Goal: Task Accomplishment & Management: Complete application form

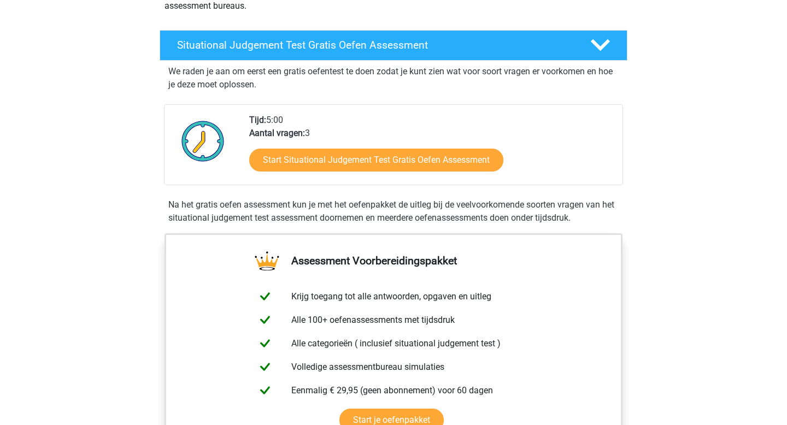
scroll to position [249, 0]
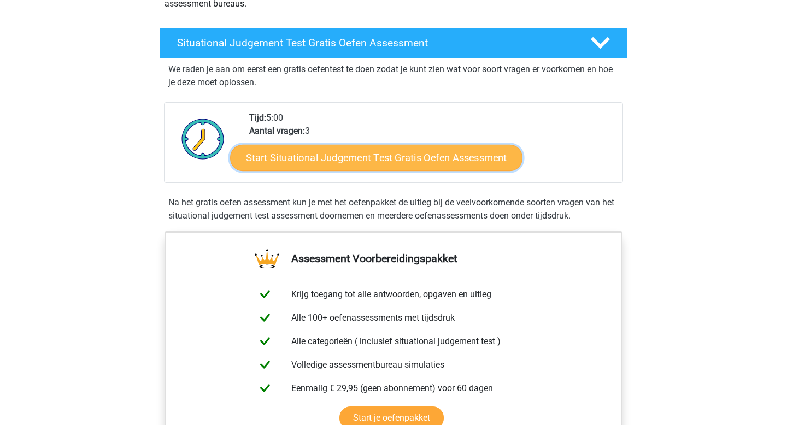
click at [447, 159] on link "Start Situational Judgement Test Gratis Oefen Assessment" at bounding box center [376, 158] width 292 height 26
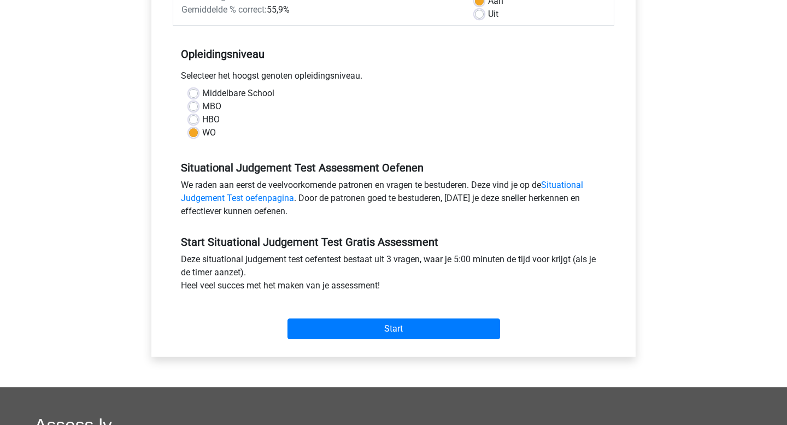
scroll to position [189, 0]
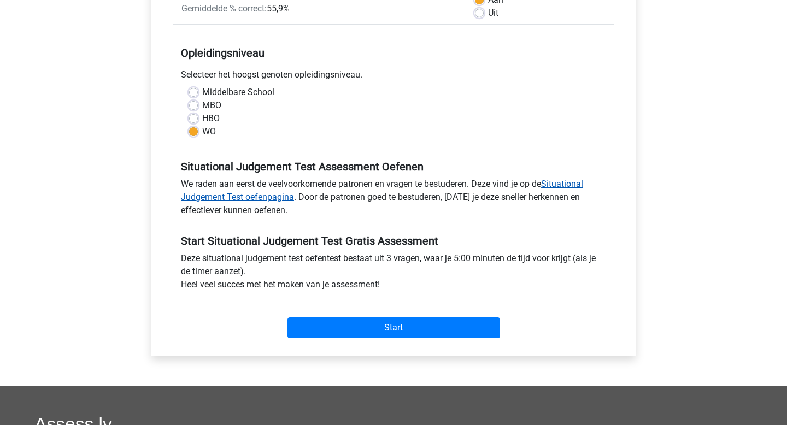
click at [576, 186] on link "Situational Judgement Test oefenpagina" at bounding box center [382, 191] width 402 height 24
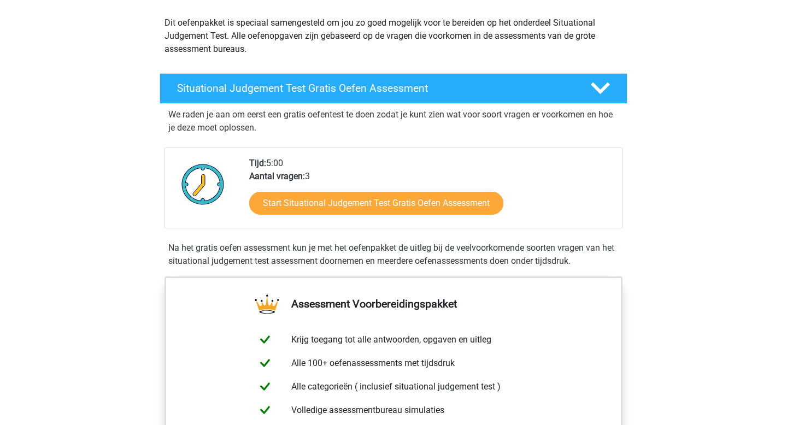
scroll to position [121, 0]
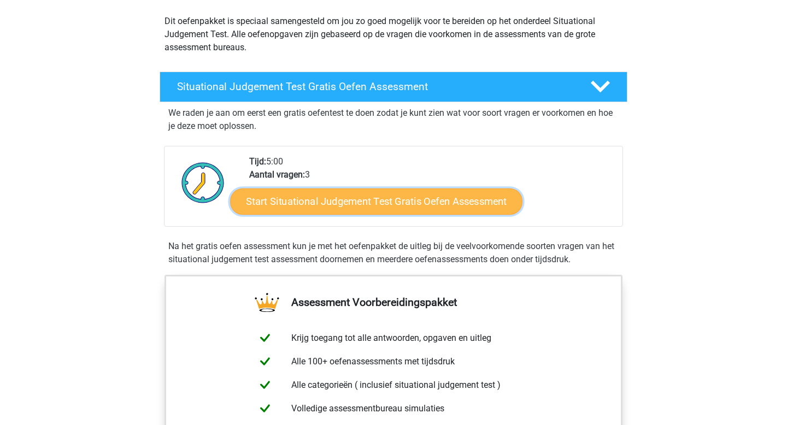
click at [470, 203] on link "Start Situational Judgement Test Gratis Oefen Assessment" at bounding box center [376, 202] width 292 height 26
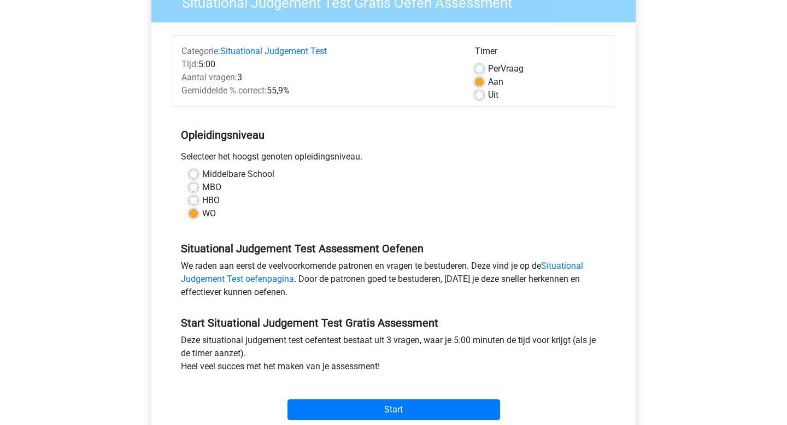
scroll to position [192, 0]
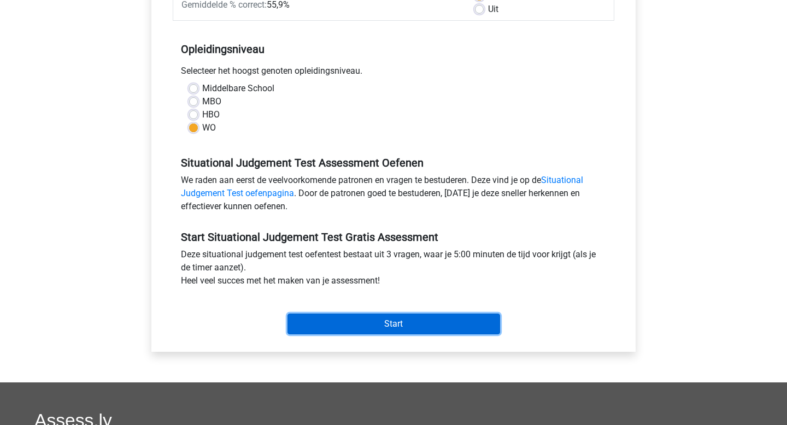
click at [348, 329] on input "Start" at bounding box center [394, 324] width 213 height 21
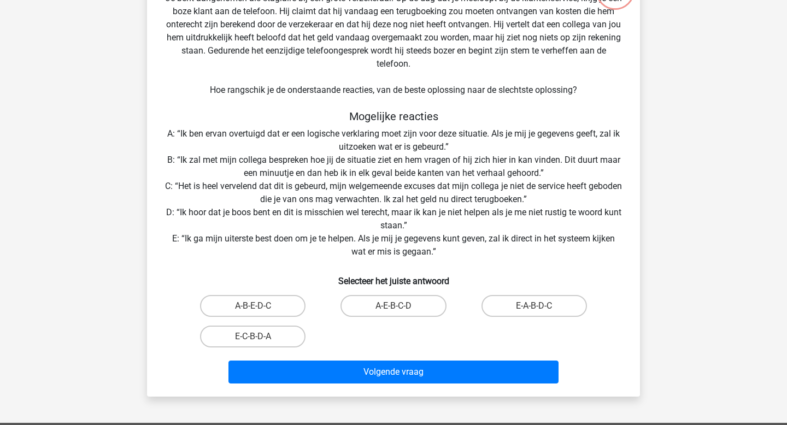
scroll to position [109, 0]
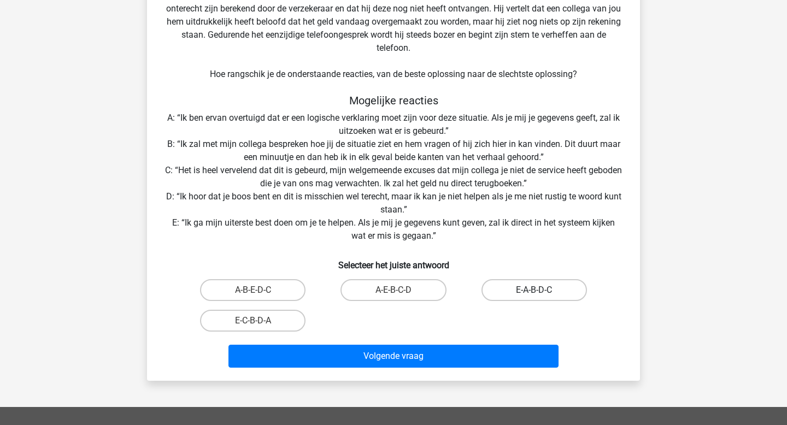
click at [526, 286] on label "E-A-B-D-C" at bounding box center [534, 290] width 105 height 22
click at [534, 290] on input "E-A-B-D-C" at bounding box center [537, 293] width 7 height 7
radio input "true"
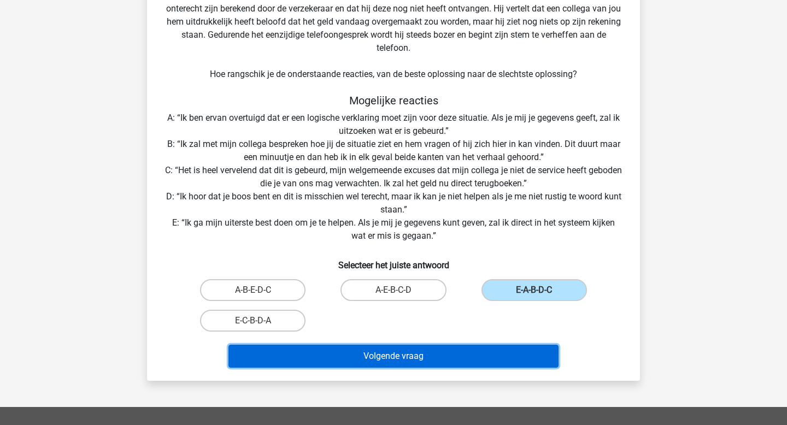
click at [471, 355] on button "Volgende vraag" at bounding box center [393, 356] width 331 height 23
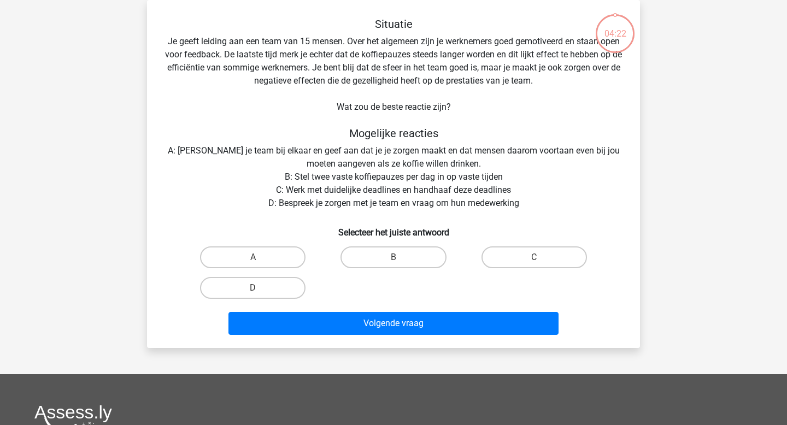
scroll to position [50, 0]
click at [247, 260] on label "A" at bounding box center [252, 258] width 105 height 22
click at [253, 260] on input "A" at bounding box center [256, 260] width 7 height 7
radio input "true"
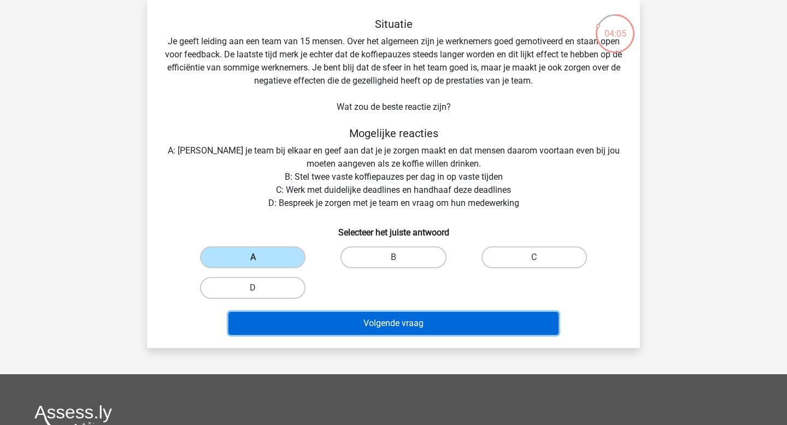
click at [414, 319] on button "Volgende vraag" at bounding box center [393, 323] width 331 height 23
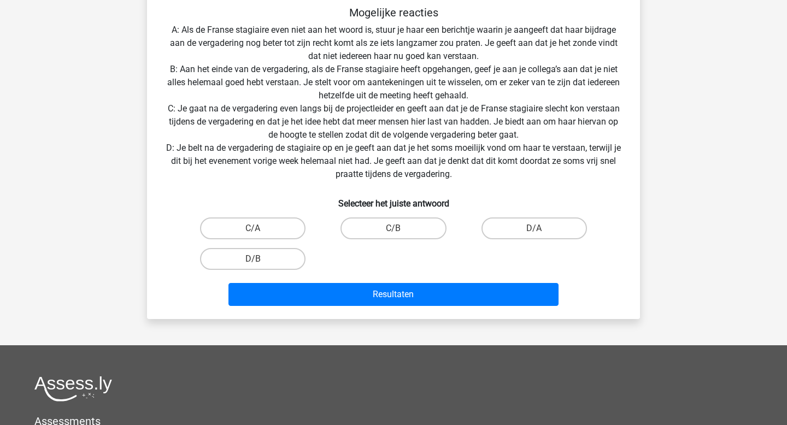
scroll to position [227, 0]
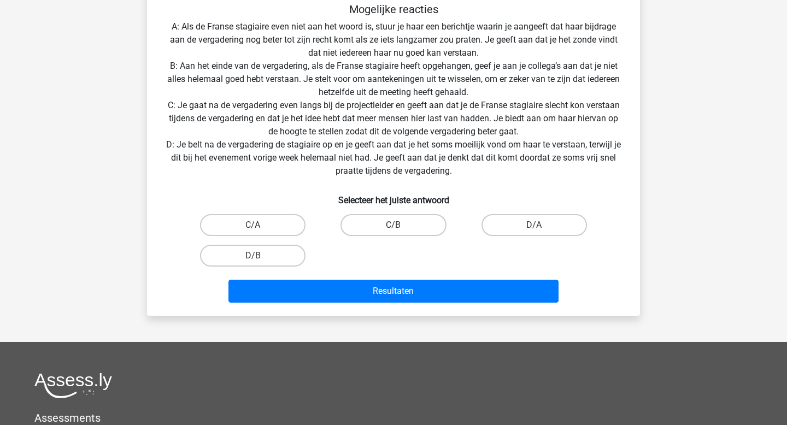
click at [315, 254] on div "D/B" at bounding box center [253, 256] width 140 height 31
click at [276, 254] on label "D/B" at bounding box center [252, 256] width 105 height 22
click at [260, 256] on input "D/B" at bounding box center [256, 259] width 7 height 7
radio input "true"
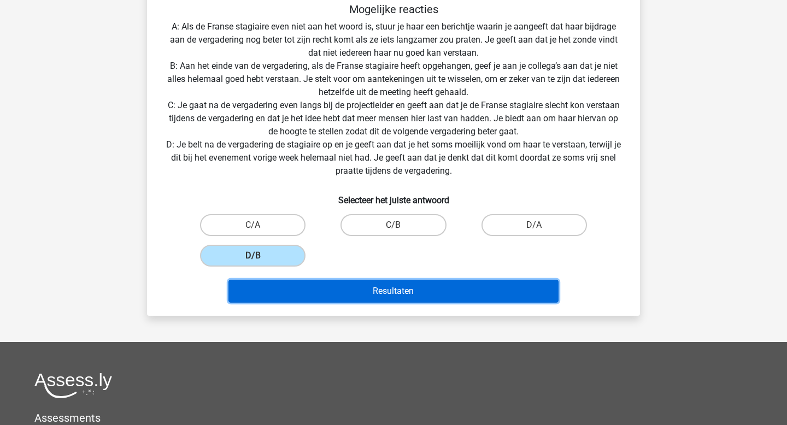
click at [359, 295] on button "Resultaten" at bounding box center [393, 291] width 331 height 23
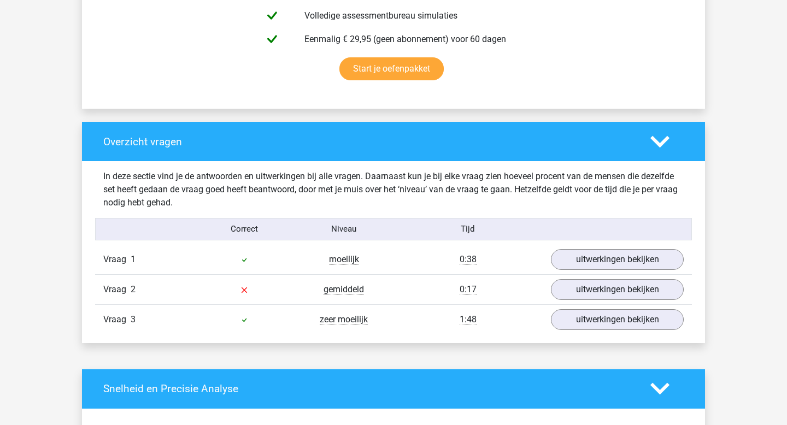
scroll to position [705, 0]
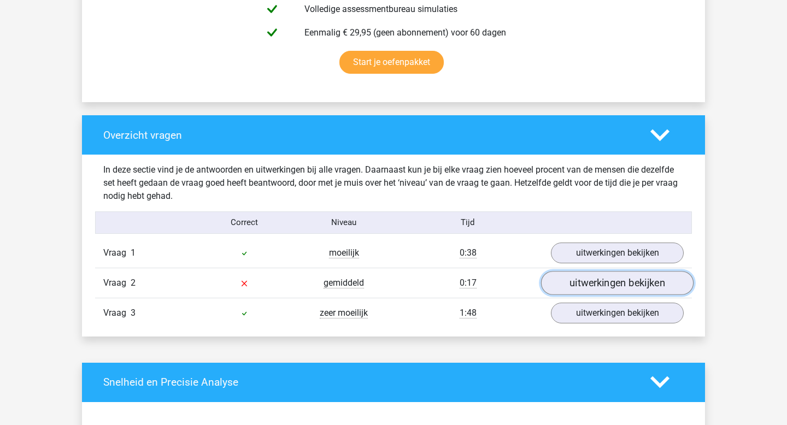
click at [612, 287] on link "uitwerkingen bekijken" at bounding box center [617, 283] width 153 height 24
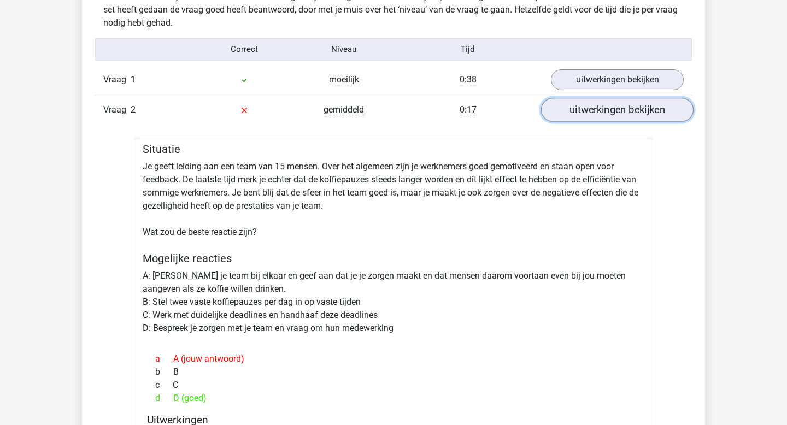
scroll to position [880, 0]
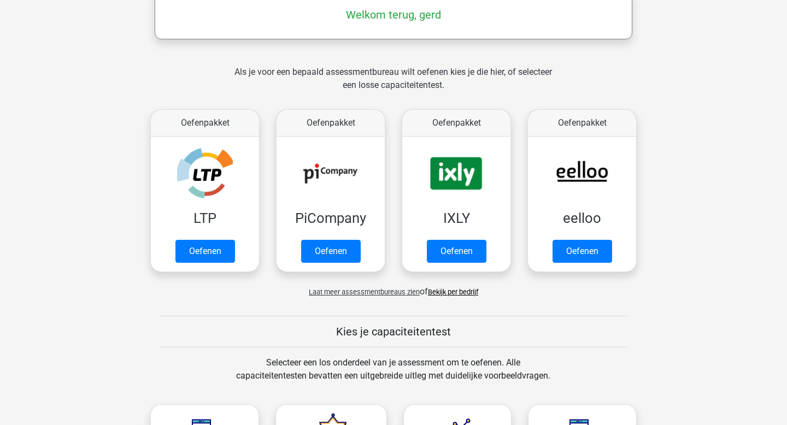
scroll to position [188, 0]
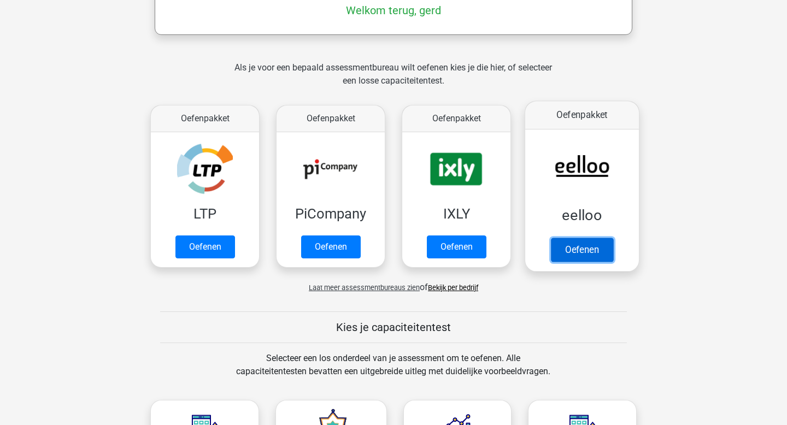
click at [578, 256] on link "Oefenen" at bounding box center [582, 250] width 62 height 24
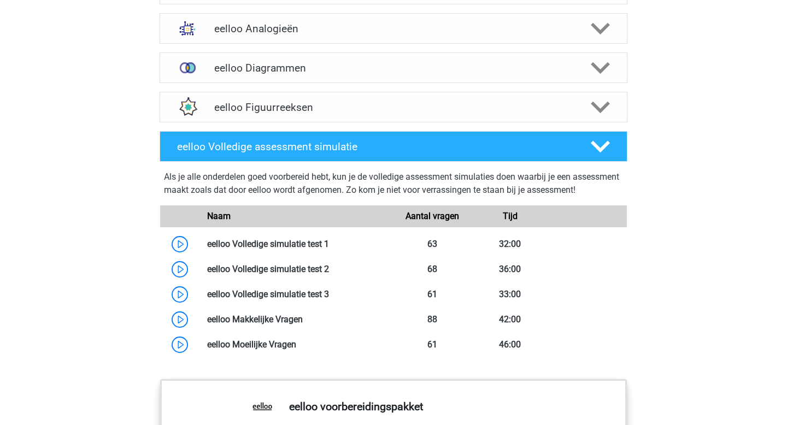
scroll to position [754, 0]
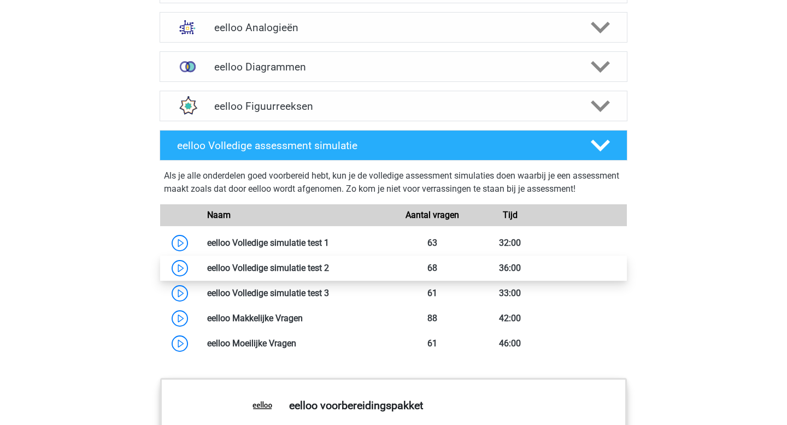
click at [329, 273] on link at bounding box center [329, 268] width 0 height 10
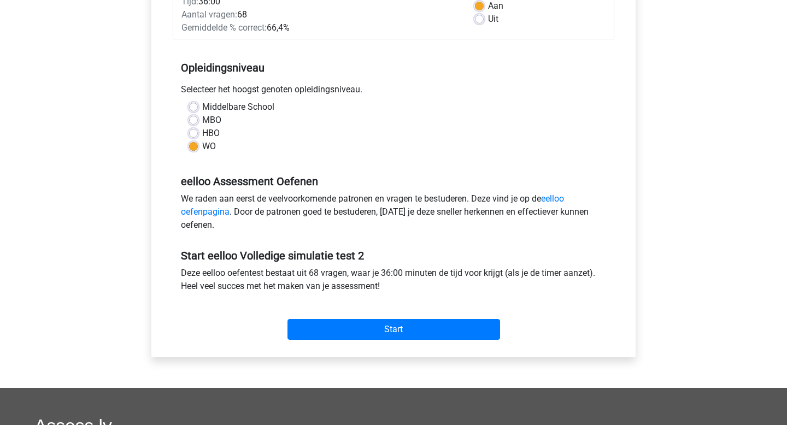
scroll to position [207, 0]
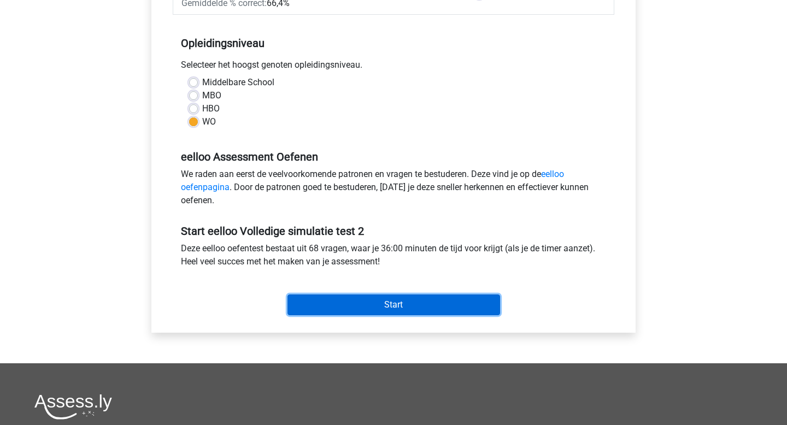
click at [341, 307] on input "Start" at bounding box center [394, 305] width 213 height 21
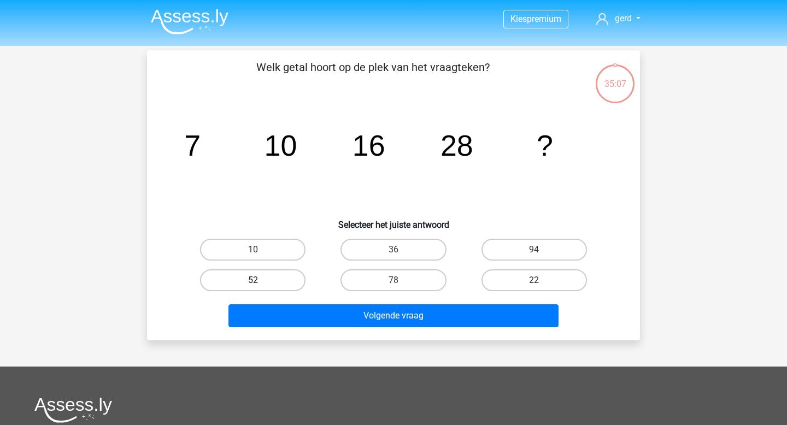
click at [267, 281] on label "52" at bounding box center [252, 280] width 105 height 22
click at [260, 281] on input "52" at bounding box center [256, 283] width 7 height 7
radio input "true"
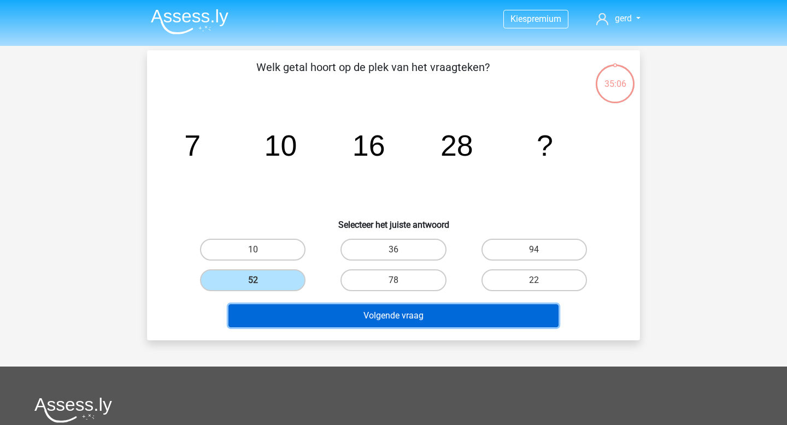
click at [369, 313] on button "Volgende vraag" at bounding box center [393, 315] width 331 height 23
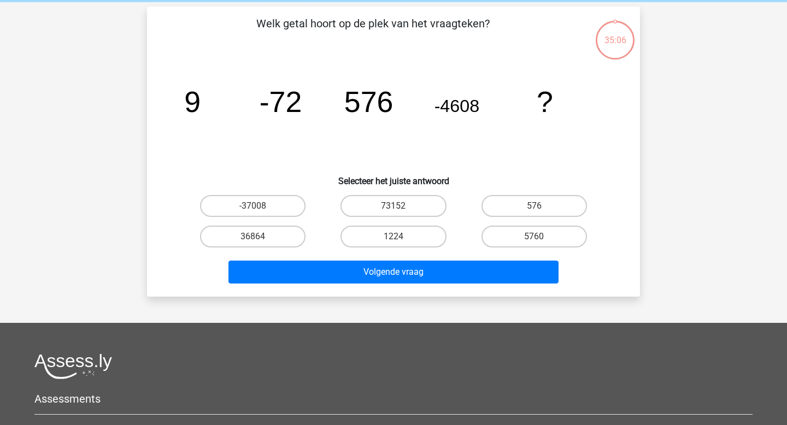
scroll to position [50, 0]
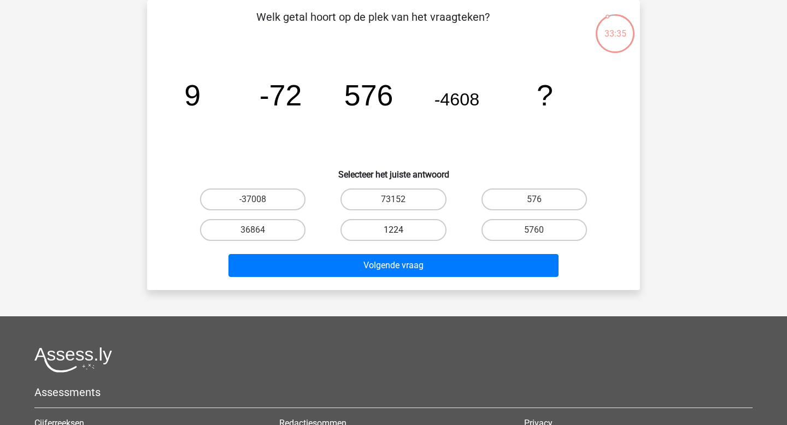
click at [407, 231] on label "1224" at bounding box center [393, 230] width 105 height 22
click at [401, 231] on input "1224" at bounding box center [397, 233] width 7 height 7
radio input "true"
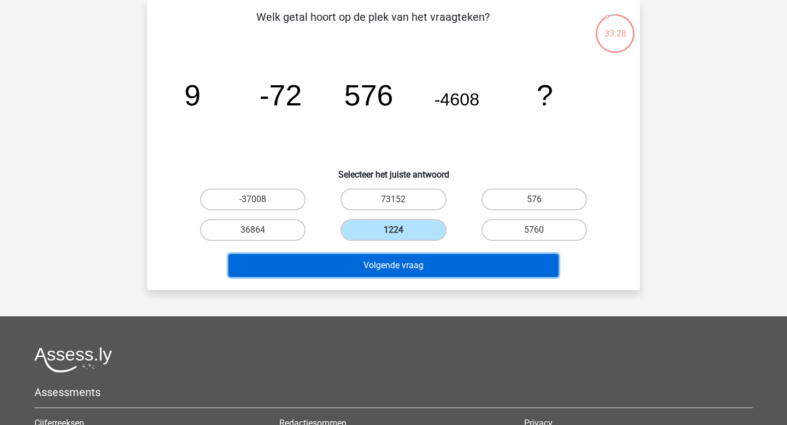
click at [356, 269] on button "Volgende vraag" at bounding box center [393, 265] width 331 height 23
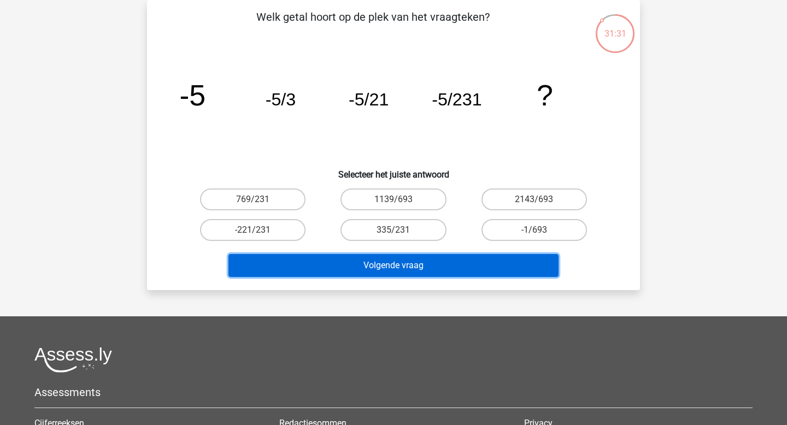
click at [454, 262] on button "Volgende vraag" at bounding box center [393, 265] width 331 height 23
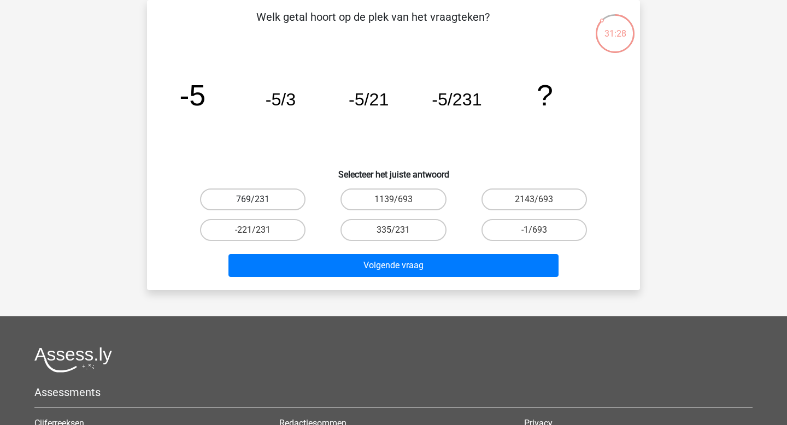
click at [278, 201] on label "769/231" at bounding box center [252, 200] width 105 height 22
click at [260, 201] on input "769/231" at bounding box center [256, 203] width 7 height 7
radio input "true"
click at [279, 227] on label "-221/231" at bounding box center [252, 230] width 105 height 22
click at [260, 230] on input "-221/231" at bounding box center [256, 233] width 7 height 7
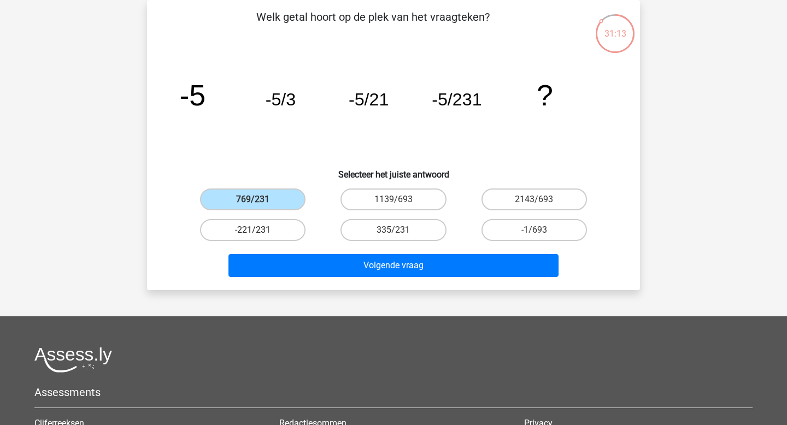
radio input "true"
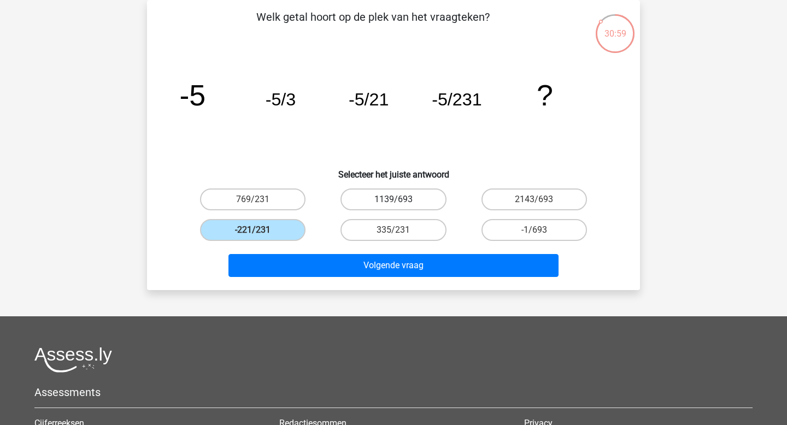
click at [411, 196] on label "1139/693" at bounding box center [393, 200] width 105 height 22
click at [401, 200] on input "1139/693" at bounding box center [397, 203] width 7 height 7
radio input "true"
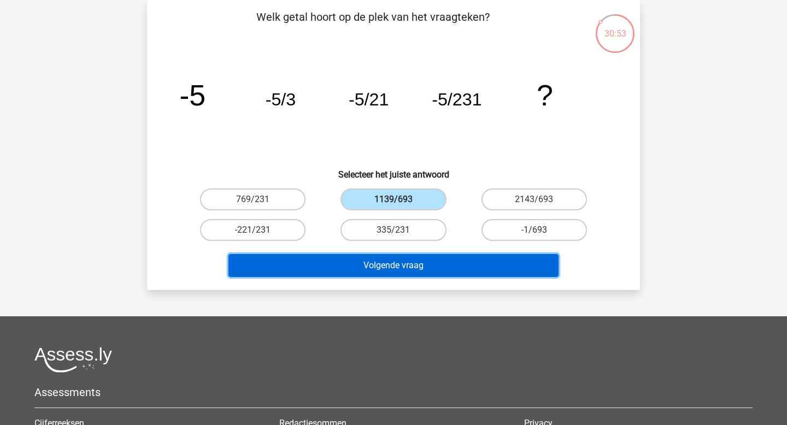
click at [473, 267] on button "Volgende vraag" at bounding box center [393, 265] width 331 height 23
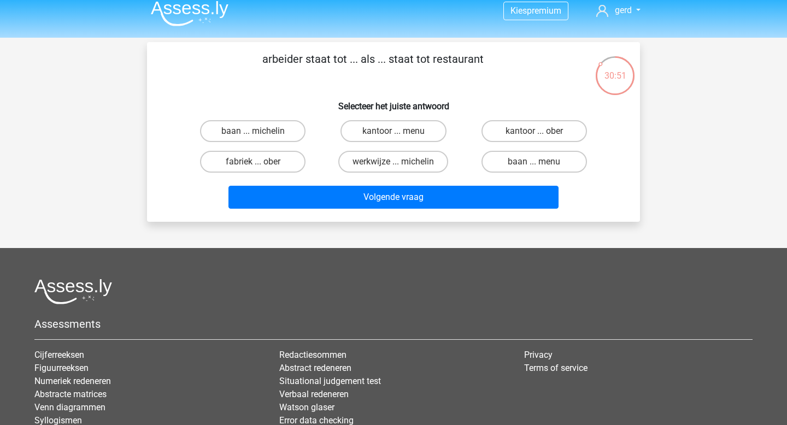
scroll to position [0, 0]
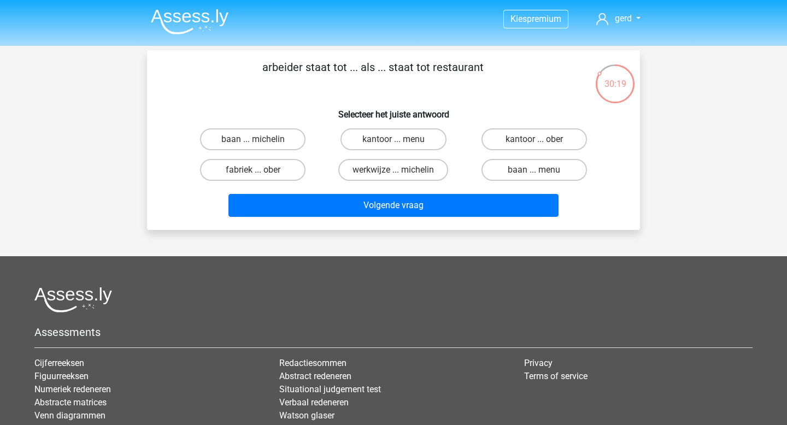
click at [255, 175] on input "fabriek ... ober" at bounding box center [256, 173] width 7 height 7
radio input "true"
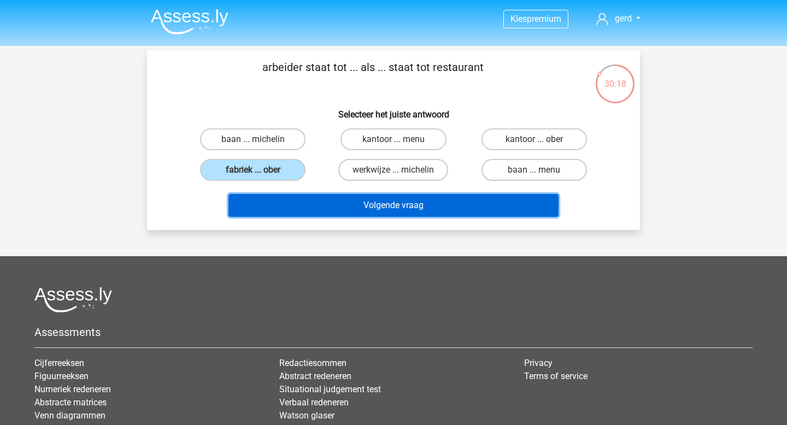
click at [380, 204] on button "Volgende vraag" at bounding box center [393, 205] width 331 height 23
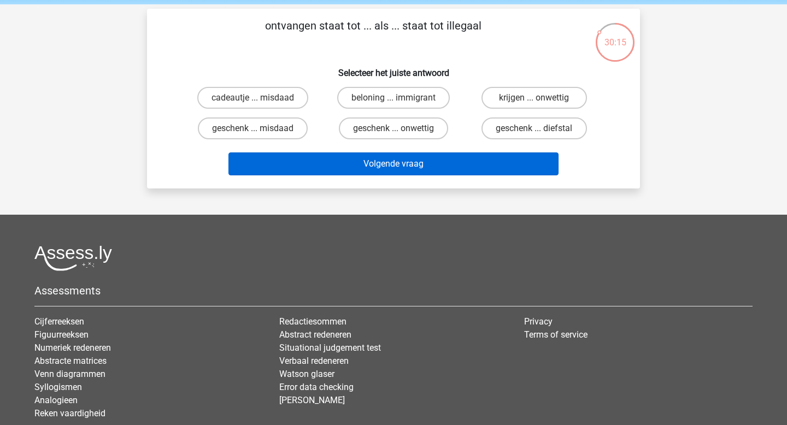
scroll to position [39, 0]
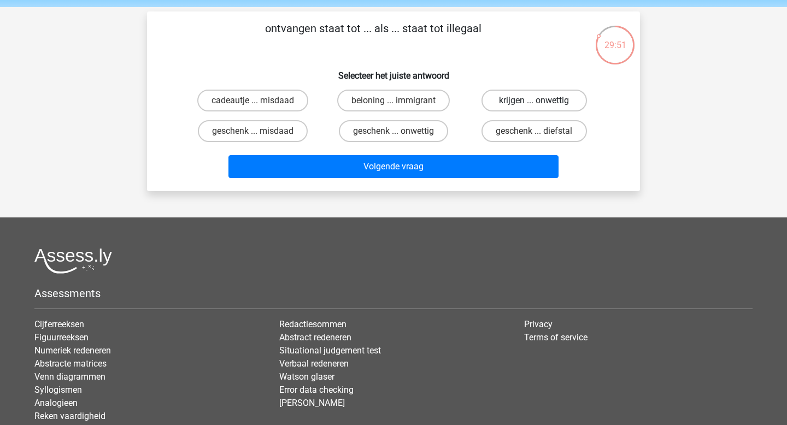
click at [550, 101] on label "krijgen ... onwettig" at bounding box center [534, 101] width 105 height 22
click at [541, 101] on input "krijgen ... onwettig" at bounding box center [537, 104] width 7 height 7
radio input "true"
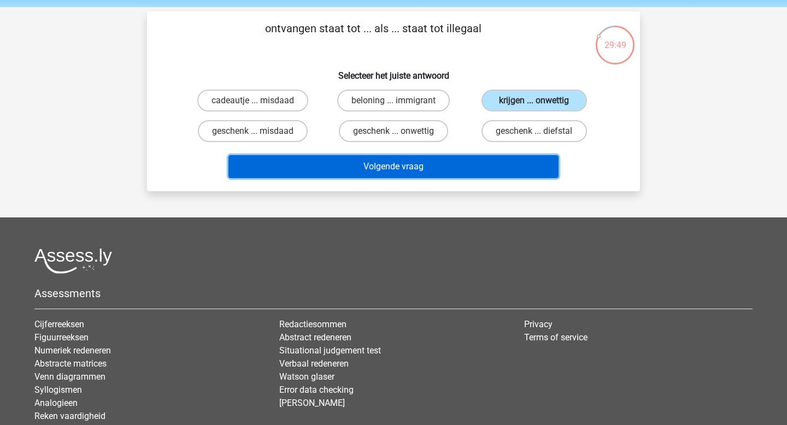
click at [509, 162] on button "Volgende vraag" at bounding box center [393, 166] width 331 height 23
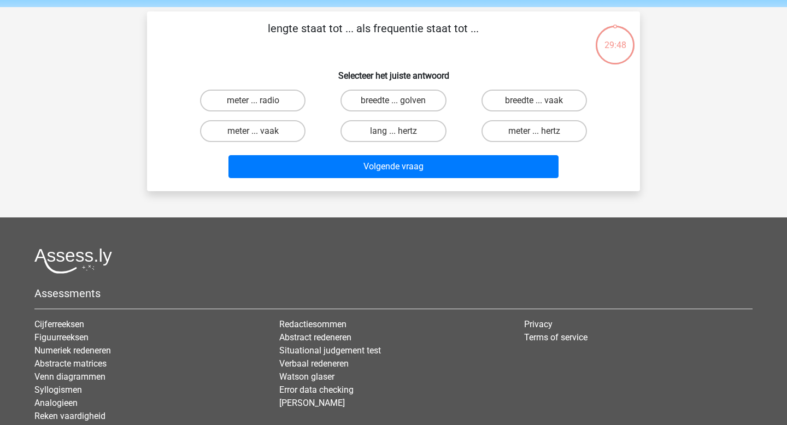
scroll to position [50, 0]
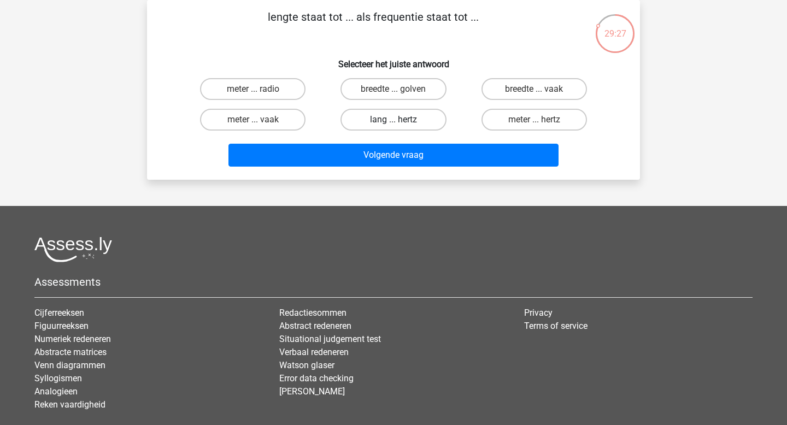
click at [421, 120] on label "lang ... hertz" at bounding box center [393, 120] width 105 height 22
click at [401, 120] on input "lang ... hertz" at bounding box center [397, 123] width 7 height 7
radio input "true"
click at [551, 122] on label "meter ... hertz" at bounding box center [534, 120] width 105 height 22
click at [541, 122] on input "meter ... hertz" at bounding box center [537, 123] width 7 height 7
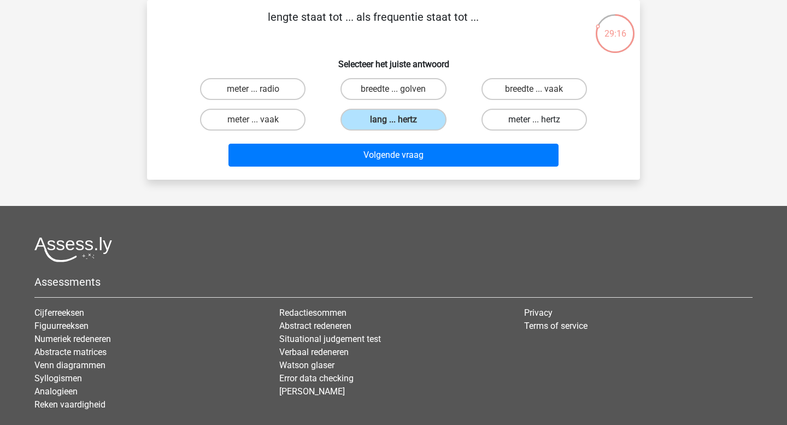
radio input "true"
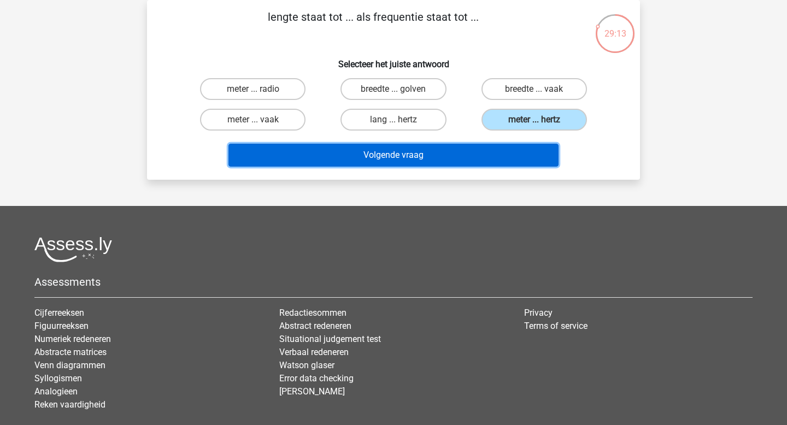
click at [484, 157] on button "Volgende vraag" at bounding box center [393, 155] width 331 height 23
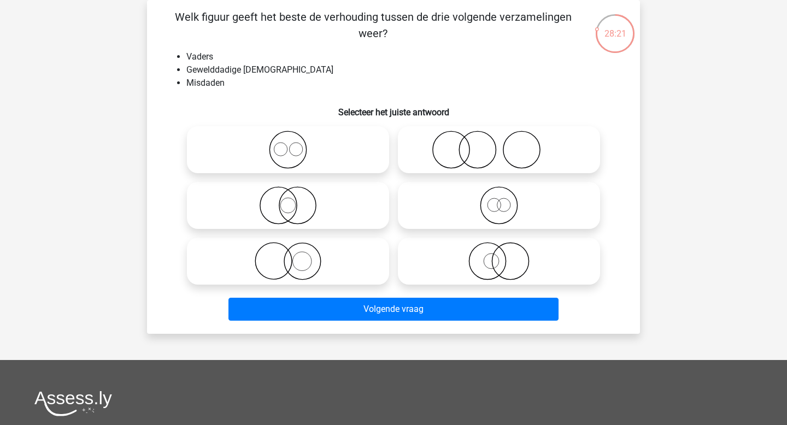
click at [529, 151] on icon at bounding box center [499, 150] width 194 height 38
click at [506, 144] on input "radio" at bounding box center [502, 140] width 7 height 7
radio input "true"
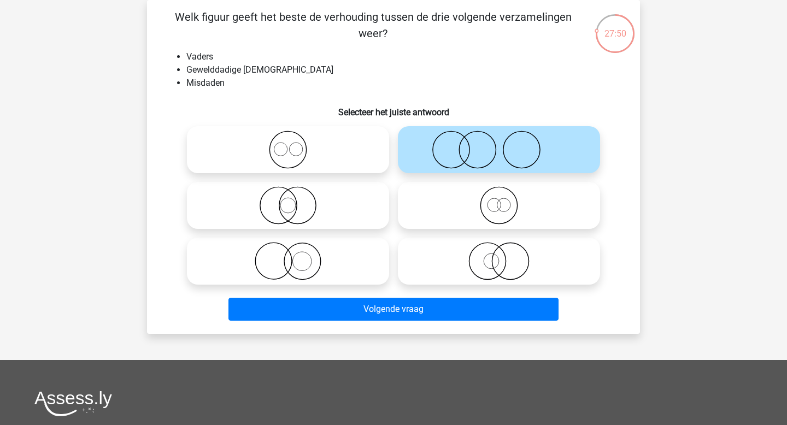
click at [350, 198] on icon at bounding box center [288, 205] width 194 height 38
click at [295, 198] on input "radio" at bounding box center [291, 196] width 7 height 7
radio input "true"
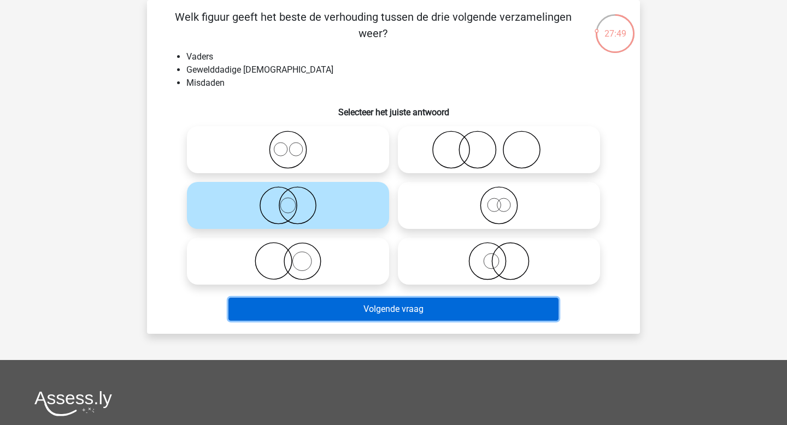
click at [424, 309] on button "Volgende vraag" at bounding box center [393, 309] width 331 height 23
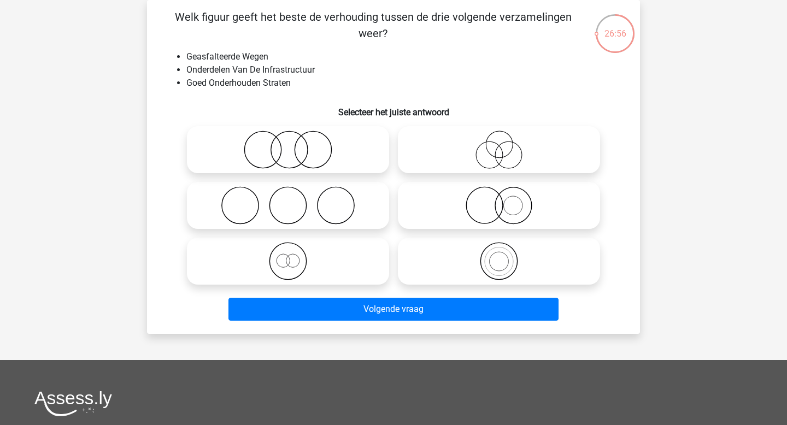
click at [490, 142] on icon at bounding box center [499, 150] width 194 height 38
click at [499, 142] on input "radio" at bounding box center [502, 140] width 7 height 7
radio input "true"
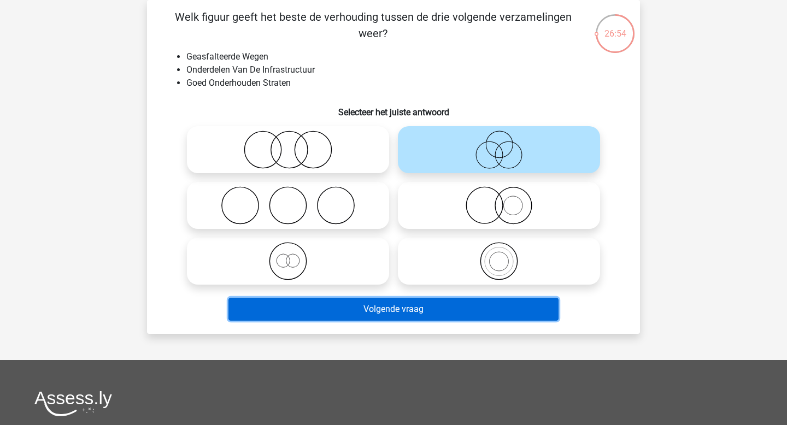
click at [470, 311] on button "Volgende vraag" at bounding box center [393, 309] width 331 height 23
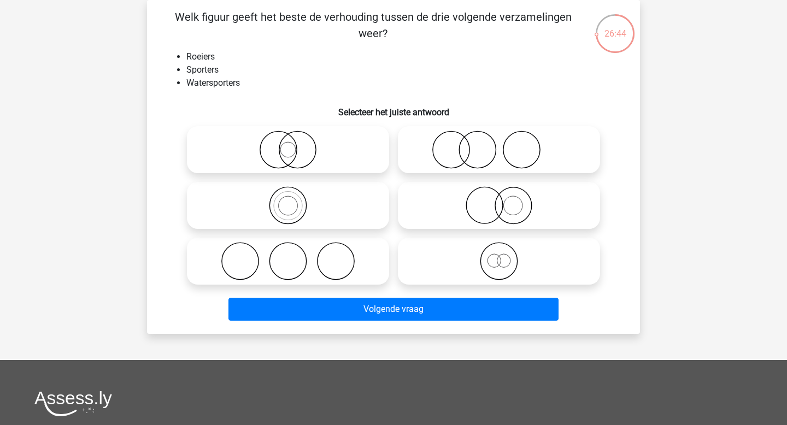
click at [295, 207] on icon at bounding box center [288, 205] width 194 height 38
click at [295, 200] on input "radio" at bounding box center [291, 196] width 7 height 7
radio input "true"
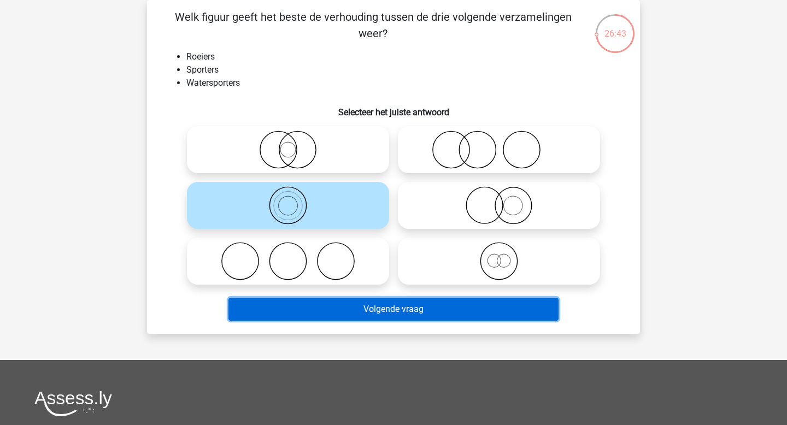
click at [528, 311] on button "Volgende vraag" at bounding box center [393, 309] width 331 height 23
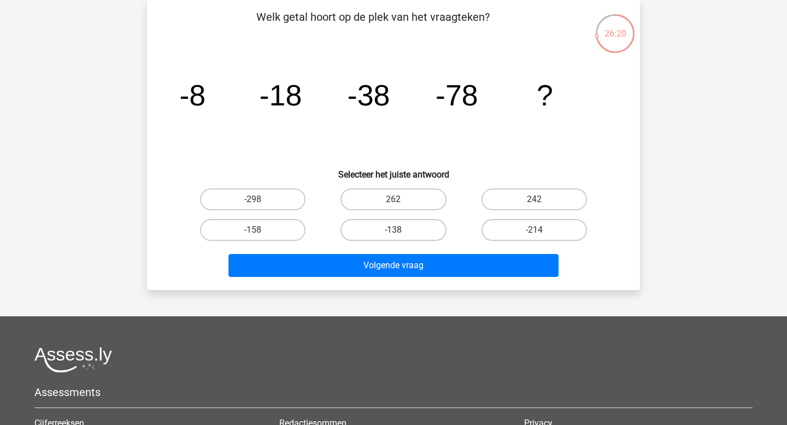
click at [440, 98] on tspan "-78" at bounding box center [457, 95] width 43 height 33
click at [286, 225] on label "-158" at bounding box center [252, 230] width 105 height 22
click at [260, 230] on input "-158" at bounding box center [256, 233] width 7 height 7
radio input "true"
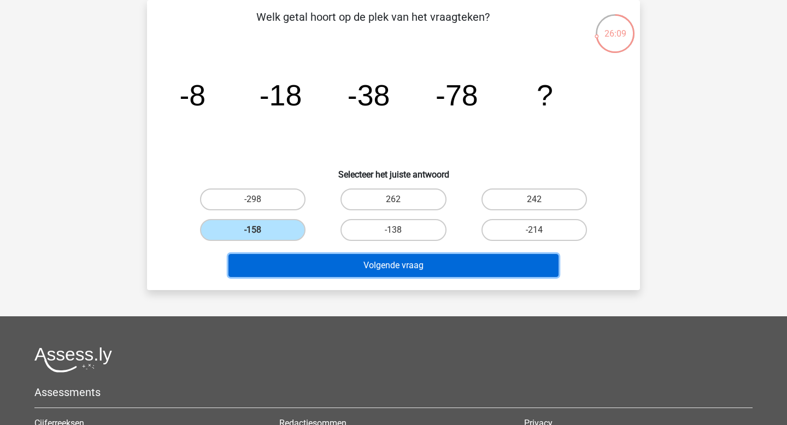
click at [348, 262] on button "Volgende vraag" at bounding box center [393, 265] width 331 height 23
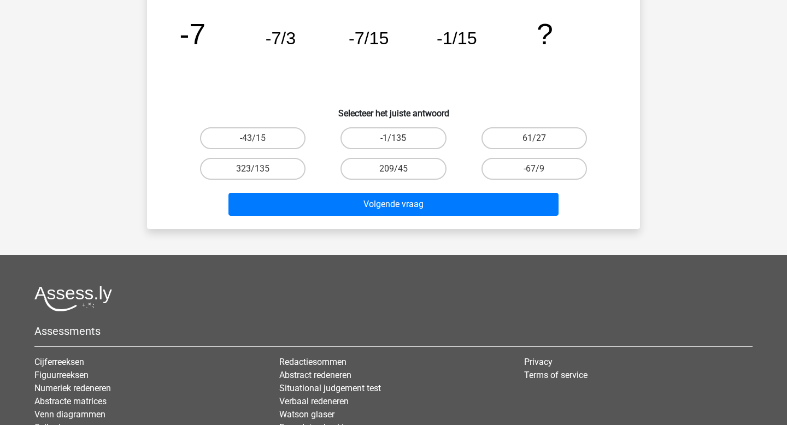
scroll to position [83, 0]
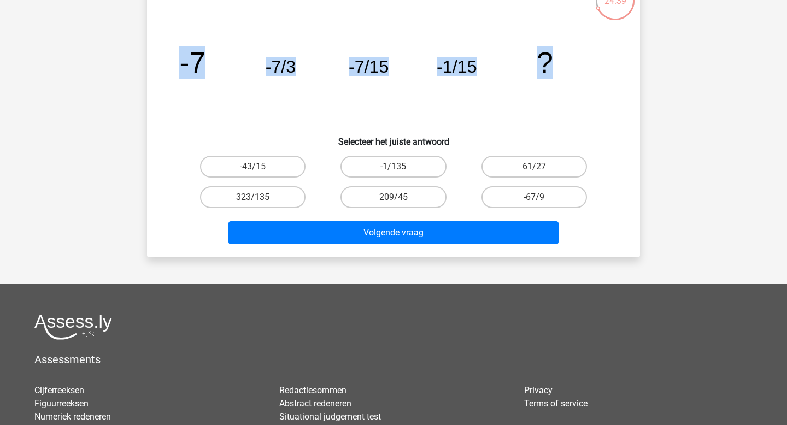
drag, startPoint x: 558, startPoint y: 58, endPoint x: 181, endPoint y: 55, distance: 376.6
click at [181, 55] on icon "image/svg+xml -7 -7/3 -7/15 -1/15 ?" at bounding box center [393, 72] width 441 height 110
copy g "-7 -7/3 -7/15 -1/15 ?"
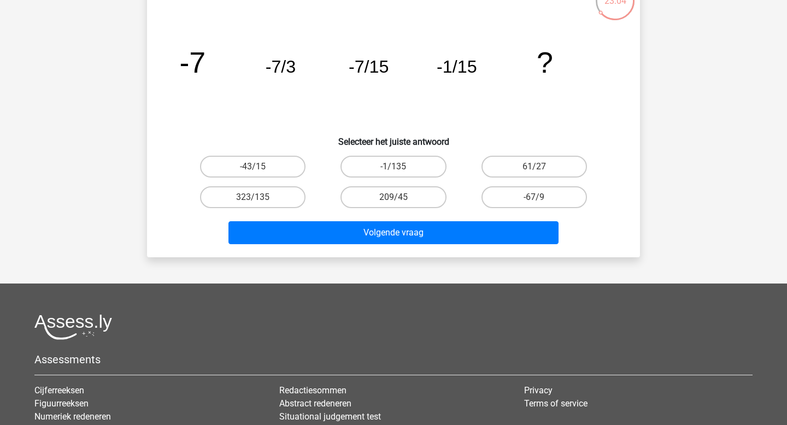
click at [526, 114] on icon "image/svg+xml -7 -7/3 -7/15 -1/15 ?" at bounding box center [393, 72] width 441 height 110
click at [417, 172] on label "-1/135" at bounding box center [393, 167] width 105 height 22
click at [401, 172] on input "-1/135" at bounding box center [397, 170] width 7 height 7
radio input "true"
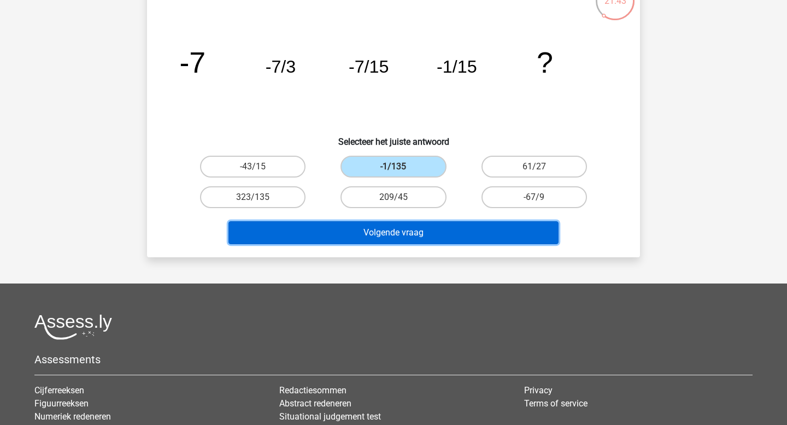
click at [418, 238] on button "Volgende vraag" at bounding box center [393, 232] width 331 height 23
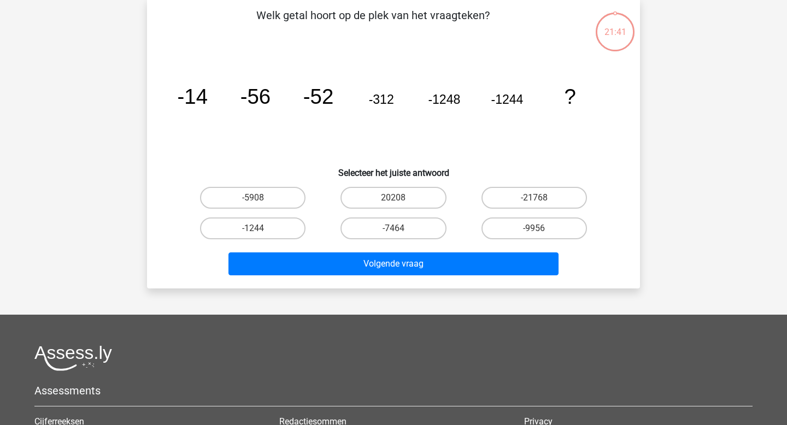
scroll to position [50, 0]
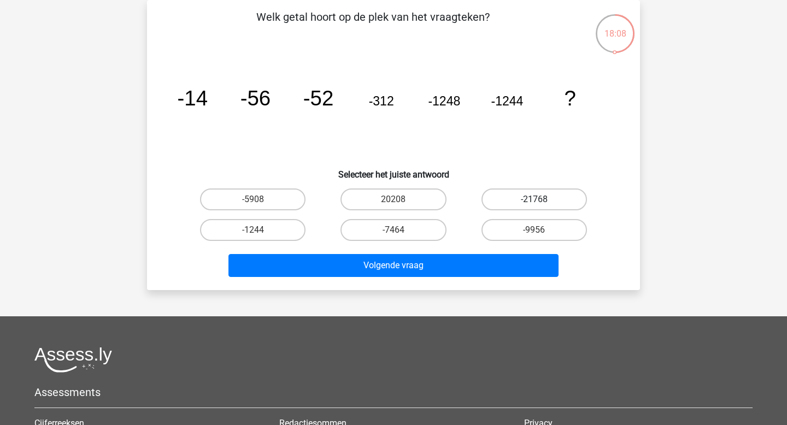
click at [530, 196] on label "-21768" at bounding box center [534, 200] width 105 height 22
click at [534, 200] on input "-21768" at bounding box center [537, 203] width 7 height 7
radio input "true"
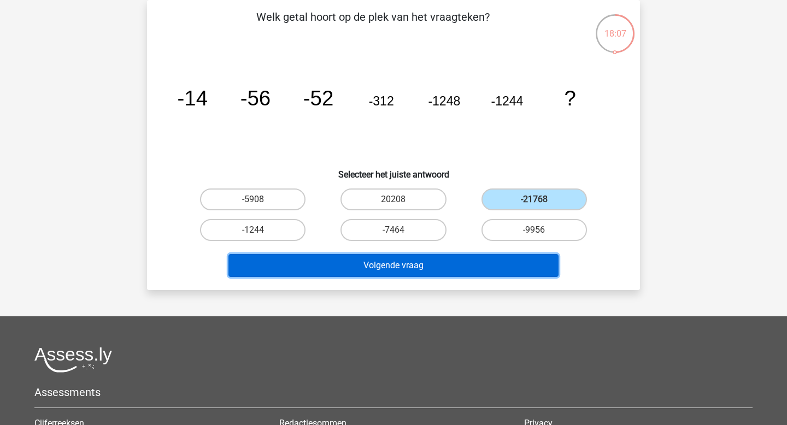
click at [477, 275] on button "Volgende vraag" at bounding box center [393, 265] width 331 height 23
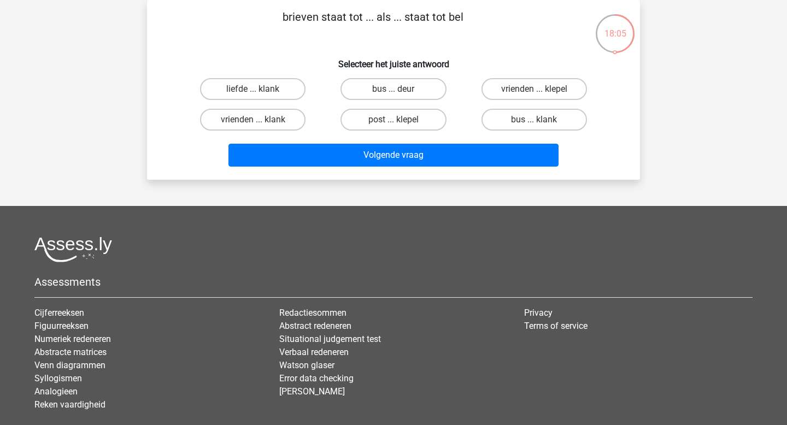
scroll to position [0, 0]
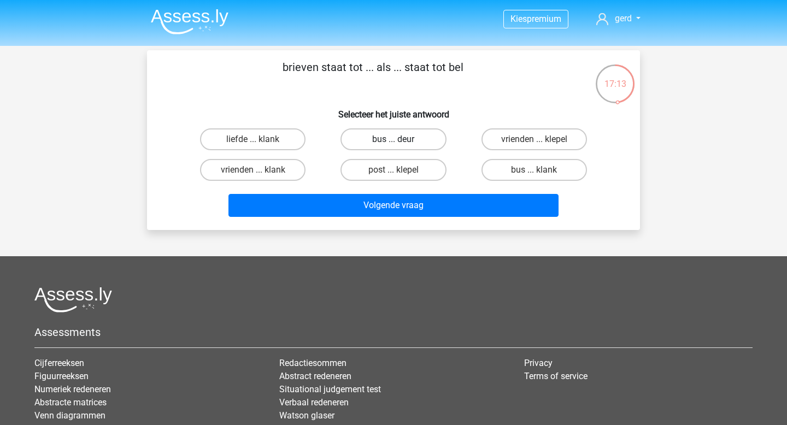
click at [392, 135] on label "bus ... deur" at bounding box center [393, 139] width 105 height 22
click at [394, 139] on input "bus ... deur" at bounding box center [397, 142] width 7 height 7
radio input "true"
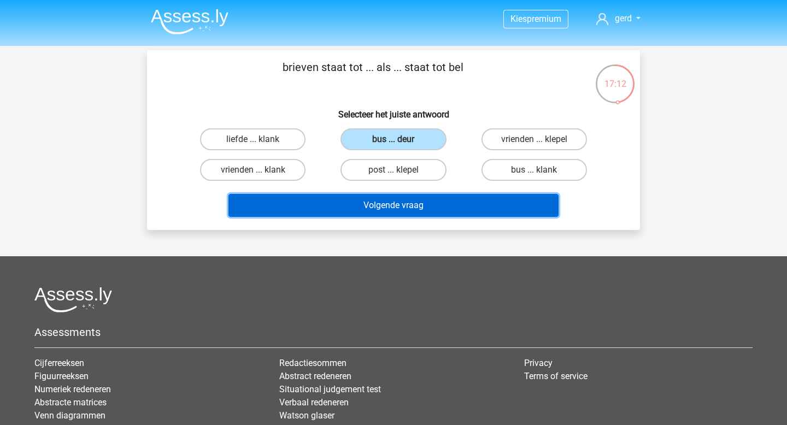
click at [396, 207] on button "Volgende vraag" at bounding box center [393, 205] width 331 height 23
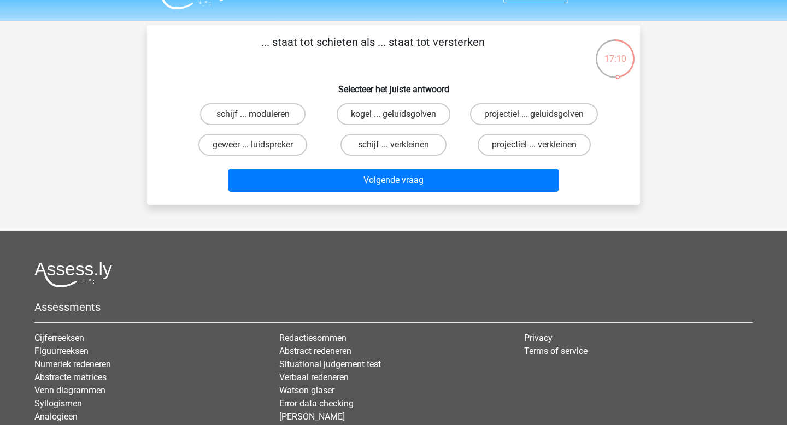
scroll to position [24, 0]
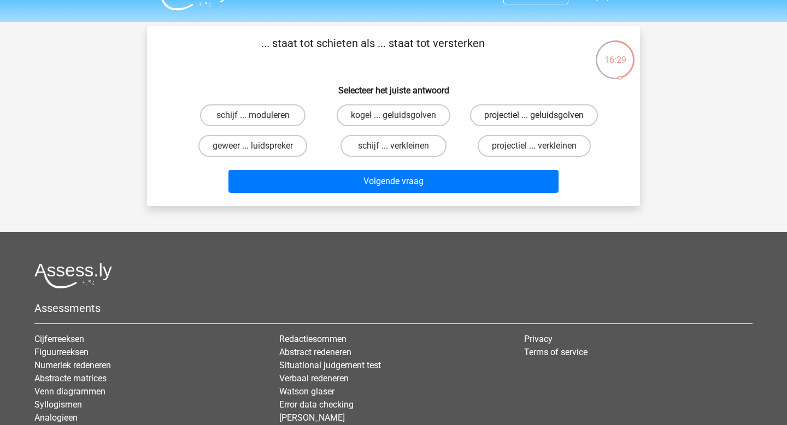
click at [506, 119] on label "projectiel ... geluidsgolven" at bounding box center [534, 115] width 128 height 22
click at [534, 119] on input "projectiel ... geluidsgolven" at bounding box center [537, 118] width 7 height 7
radio input "true"
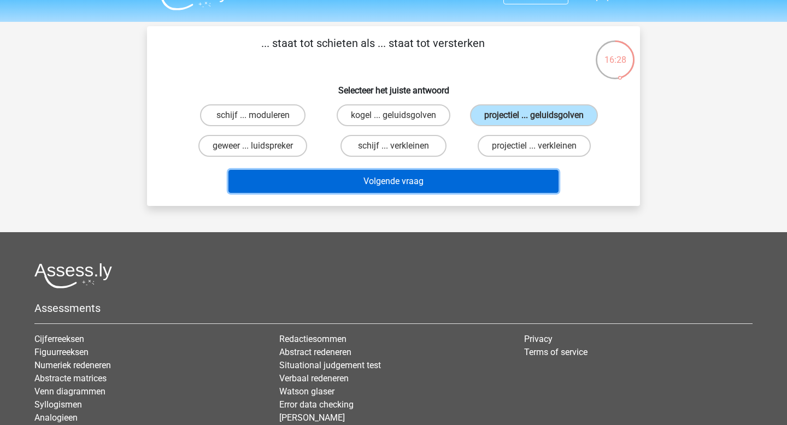
click at [505, 183] on button "Volgende vraag" at bounding box center [393, 181] width 331 height 23
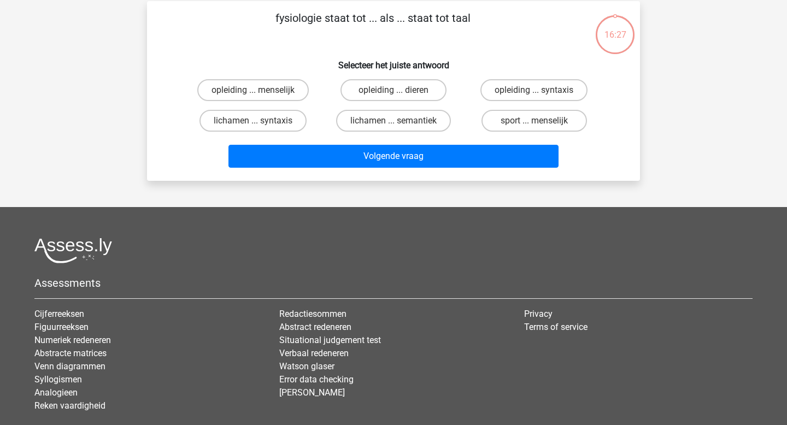
scroll to position [50, 0]
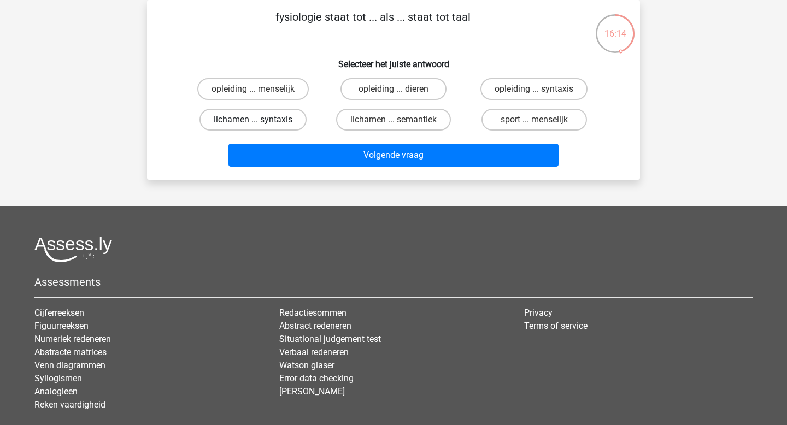
click at [286, 124] on label "lichamen ... syntaxis" at bounding box center [253, 120] width 107 height 22
click at [260, 124] on input "lichamen ... syntaxis" at bounding box center [256, 123] width 7 height 7
radio input "true"
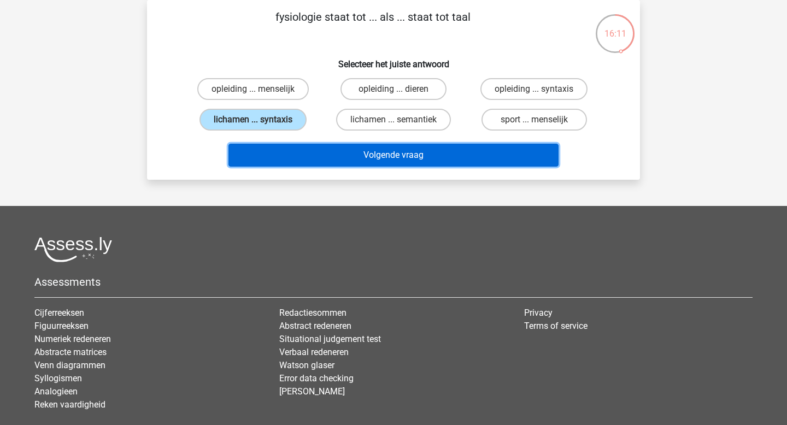
click at [351, 156] on button "Volgende vraag" at bounding box center [393, 155] width 331 height 23
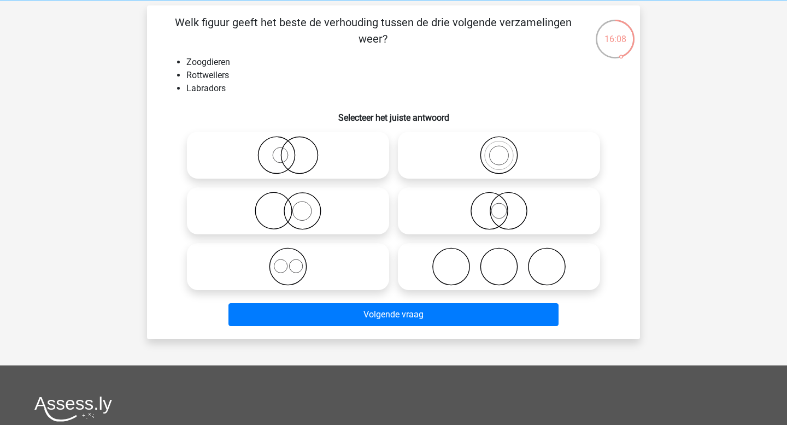
scroll to position [44, 0]
click at [290, 272] on icon at bounding box center [288, 267] width 194 height 38
click at [290, 262] on input "radio" at bounding box center [291, 258] width 7 height 7
radio input "true"
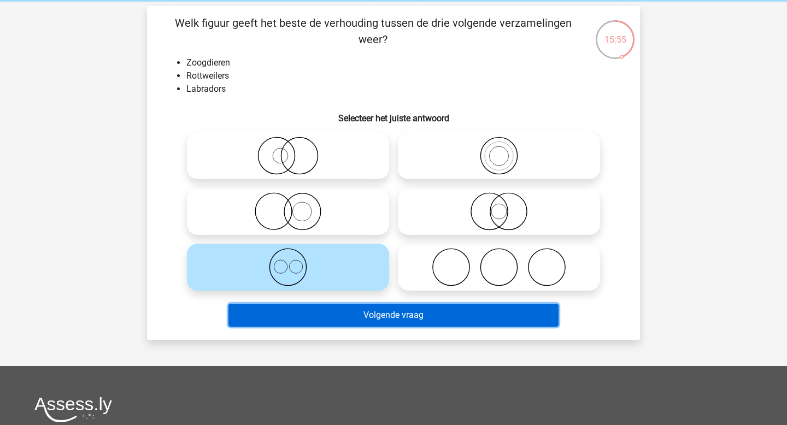
click at [348, 313] on button "Volgende vraag" at bounding box center [393, 315] width 331 height 23
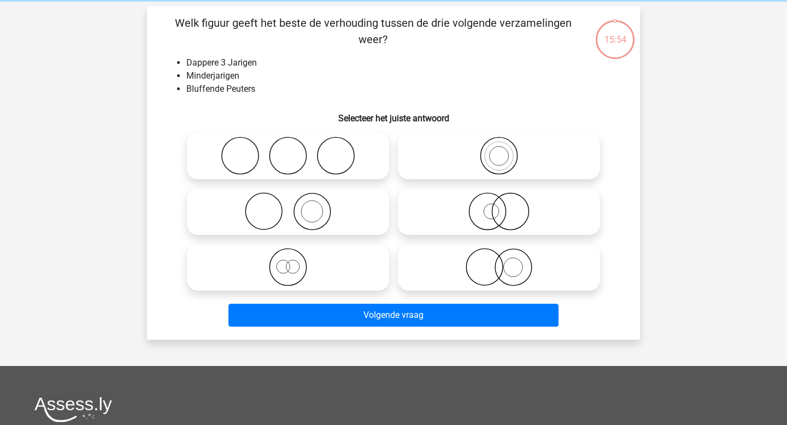
scroll to position [50, 0]
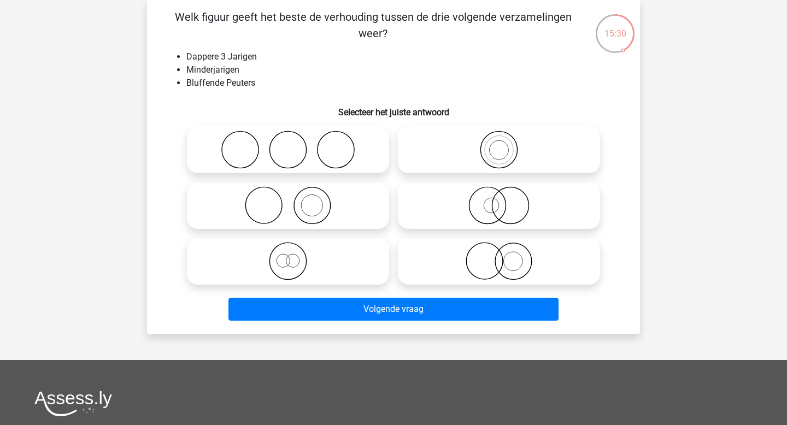
click at [286, 265] on icon at bounding box center [288, 261] width 194 height 38
click at [288, 256] on input "radio" at bounding box center [291, 252] width 7 height 7
radio input "true"
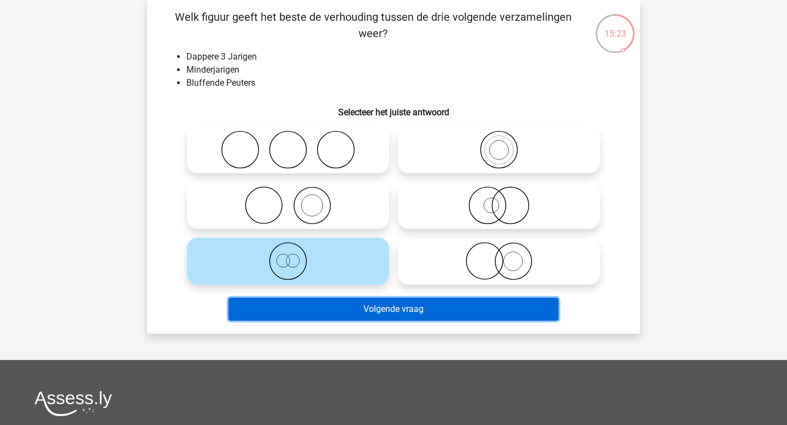
click at [378, 307] on button "Volgende vraag" at bounding box center [393, 309] width 331 height 23
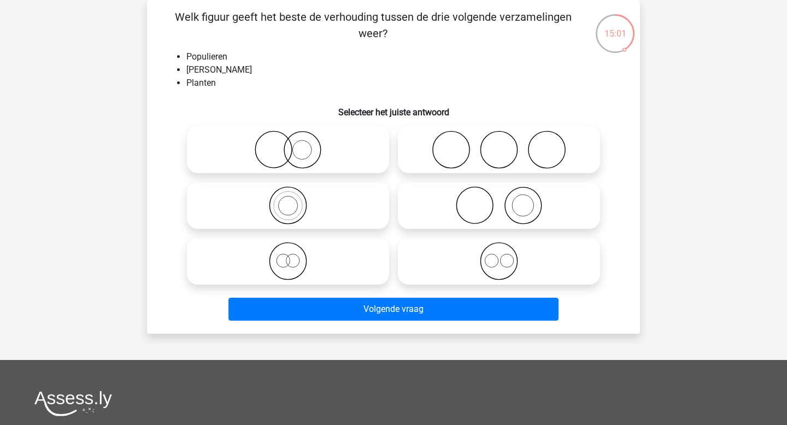
click at [294, 249] on input "radio" at bounding box center [291, 252] width 7 height 7
radio input "true"
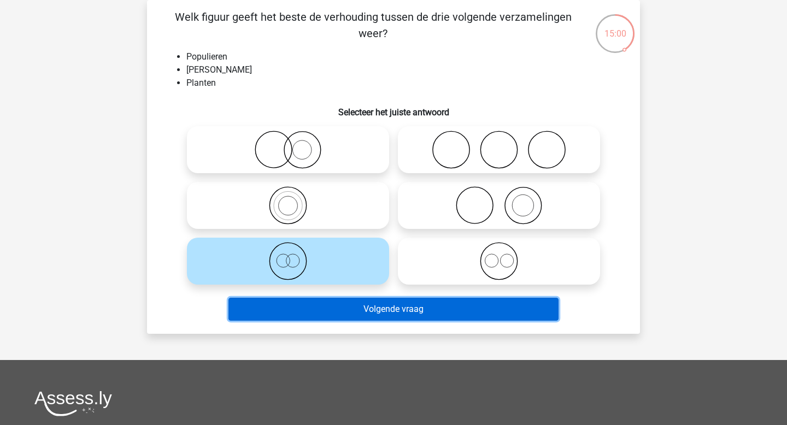
click at [372, 304] on button "Volgende vraag" at bounding box center [393, 309] width 331 height 23
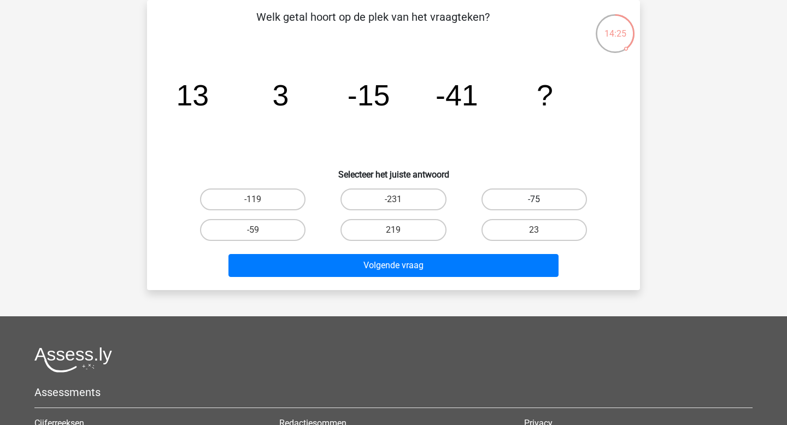
click at [522, 196] on label "-75" at bounding box center [534, 200] width 105 height 22
click at [534, 200] on input "-75" at bounding box center [537, 203] width 7 height 7
radio input "true"
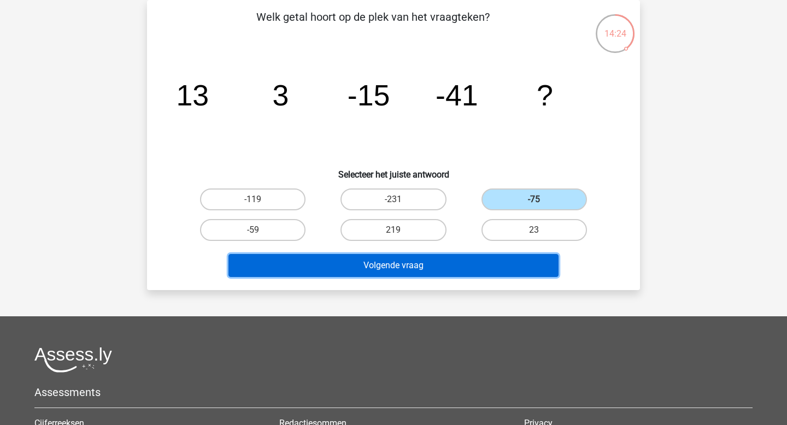
click at [443, 258] on button "Volgende vraag" at bounding box center [393, 265] width 331 height 23
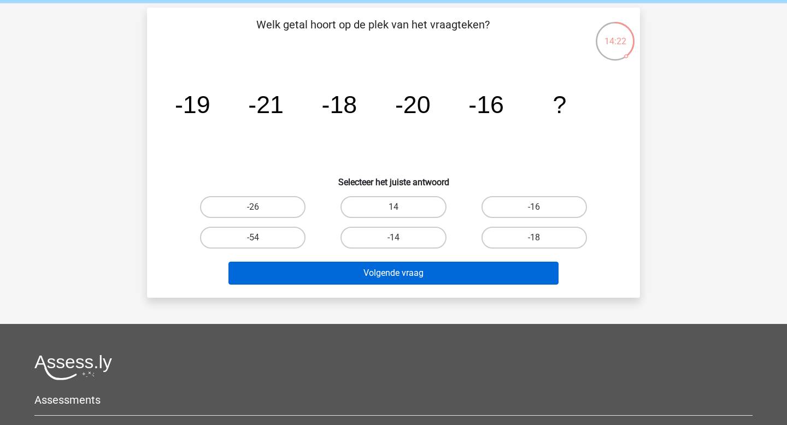
scroll to position [39, 0]
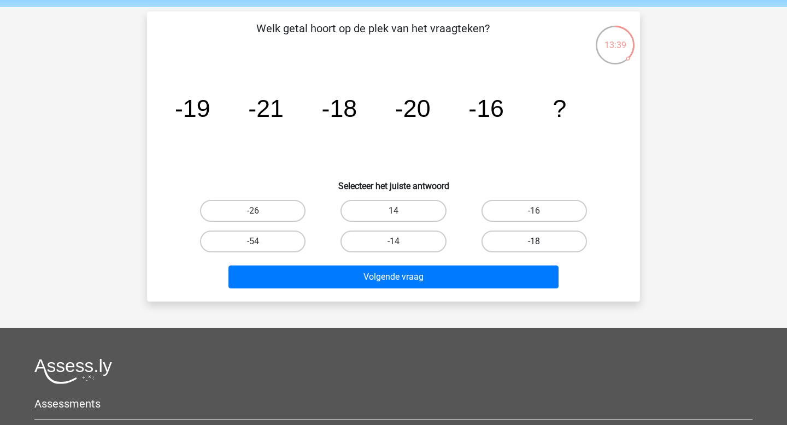
click at [551, 238] on label "-18" at bounding box center [534, 242] width 105 height 22
click at [541, 242] on input "-18" at bounding box center [537, 245] width 7 height 7
radio input "true"
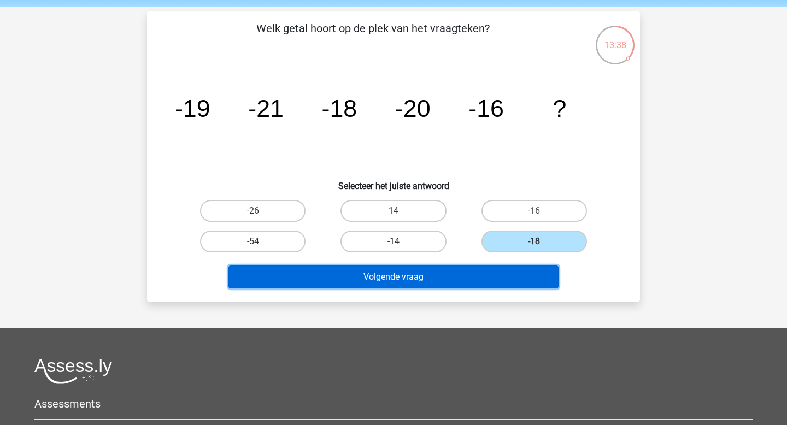
click at [520, 274] on button "Volgende vraag" at bounding box center [393, 277] width 331 height 23
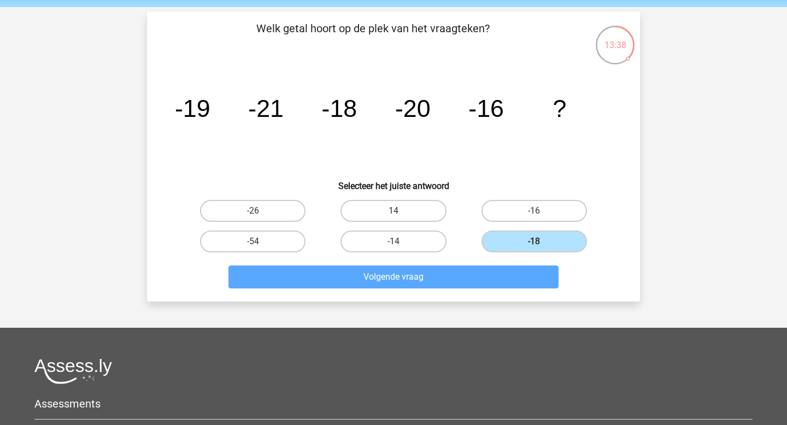
scroll to position [50, 0]
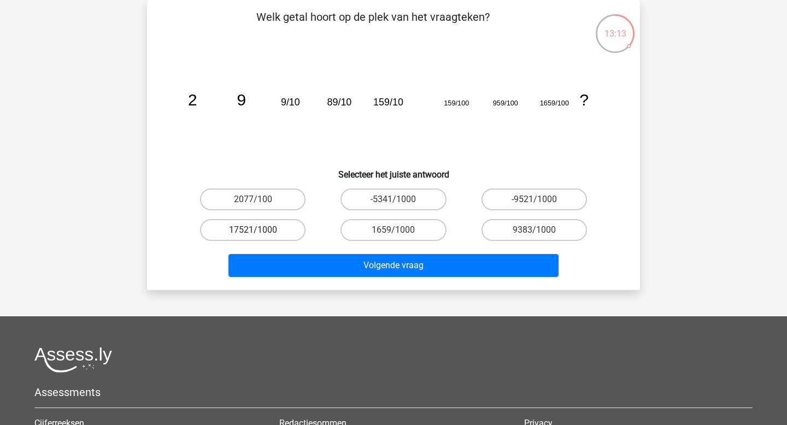
click at [283, 230] on label "17521/1000" at bounding box center [252, 230] width 105 height 22
click at [260, 230] on input "17521/1000" at bounding box center [256, 233] width 7 height 7
radio input "true"
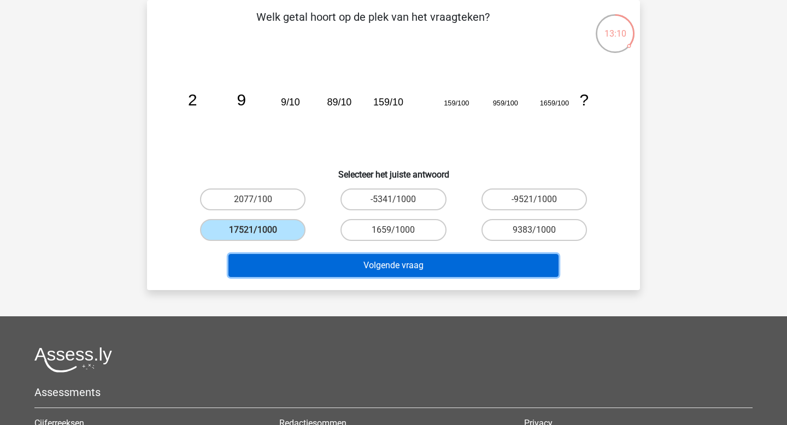
click at [395, 267] on button "Volgende vraag" at bounding box center [393, 265] width 331 height 23
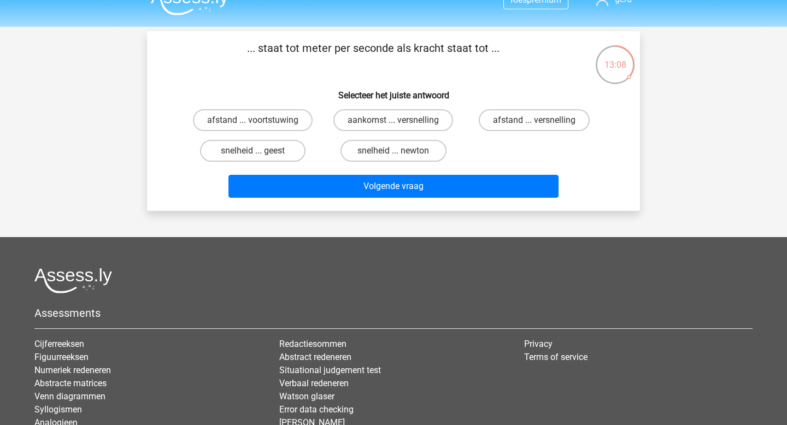
scroll to position [17, 0]
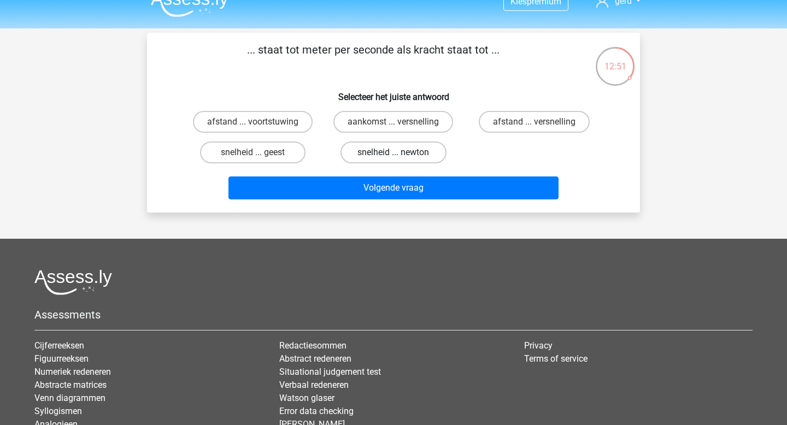
click at [385, 154] on label "snelheid ... newton" at bounding box center [393, 153] width 105 height 22
click at [394, 154] on input "snelheid ... newton" at bounding box center [397, 156] width 7 height 7
radio input "true"
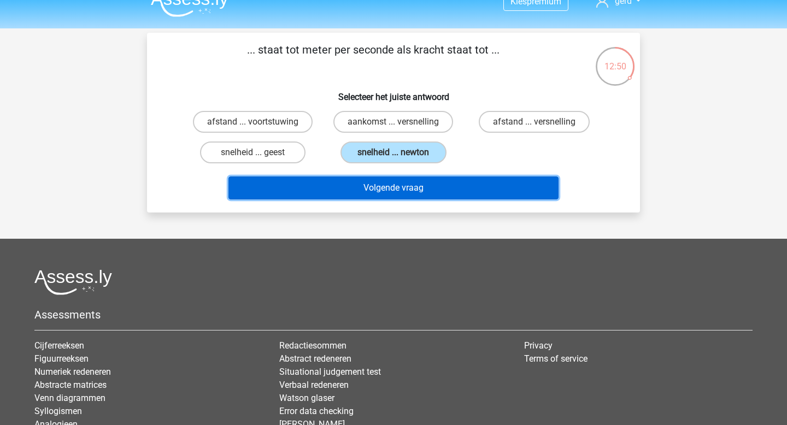
click at [415, 192] on button "Volgende vraag" at bounding box center [393, 188] width 331 height 23
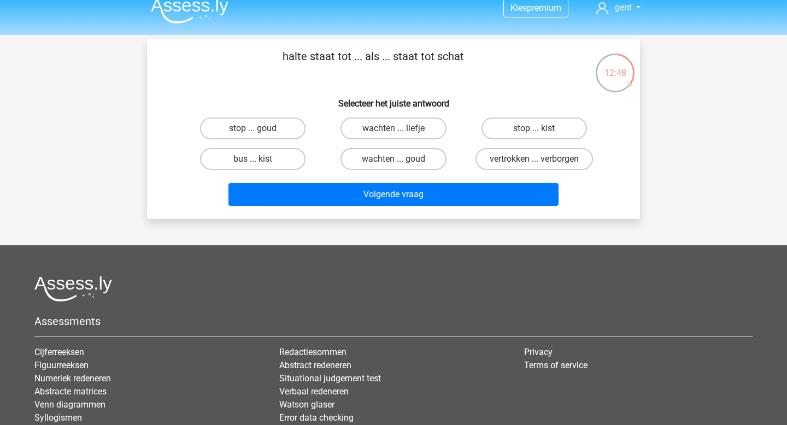
scroll to position [0, 0]
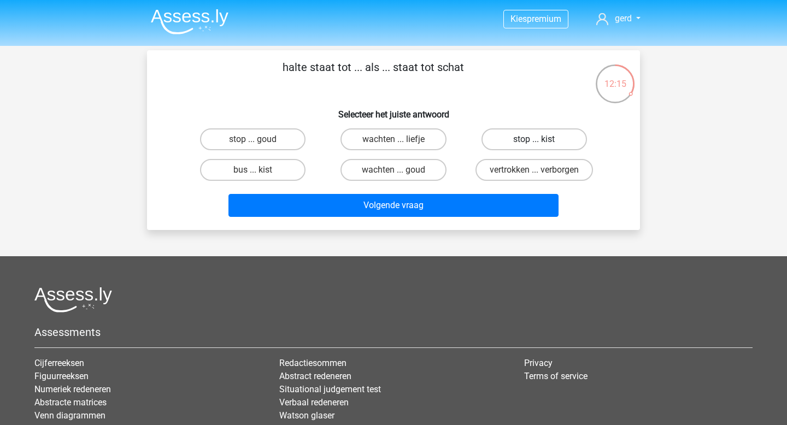
click at [522, 138] on label "stop ... kist" at bounding box center [534, 139] width 105 height 22
click at [534, 139] on input "stop ... kist" at bounding box center [537, 142] width 7 height 7
radio input "true"
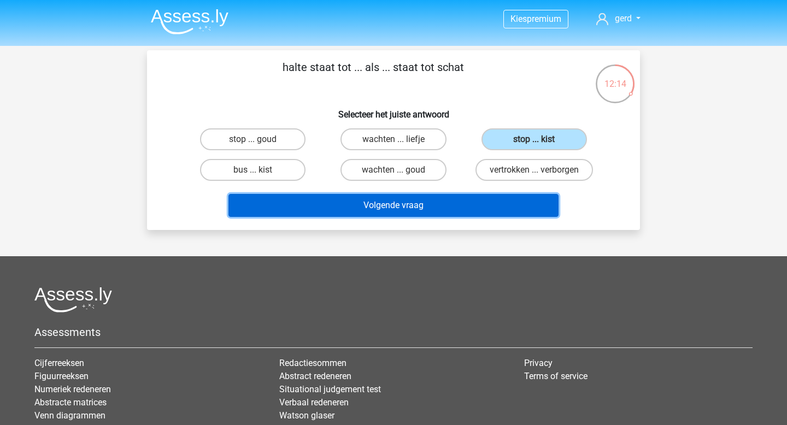
click at [505, 201] on button "Volgende vraag" at bounding box center [393, 205] width 331 height 23
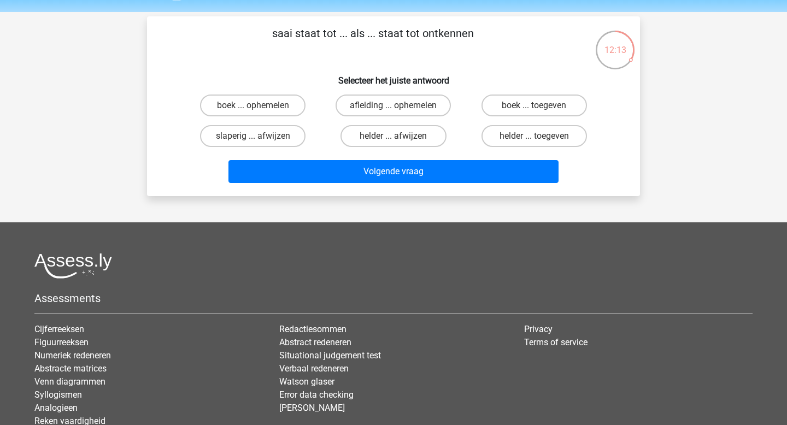
scroll to position [33, 0]
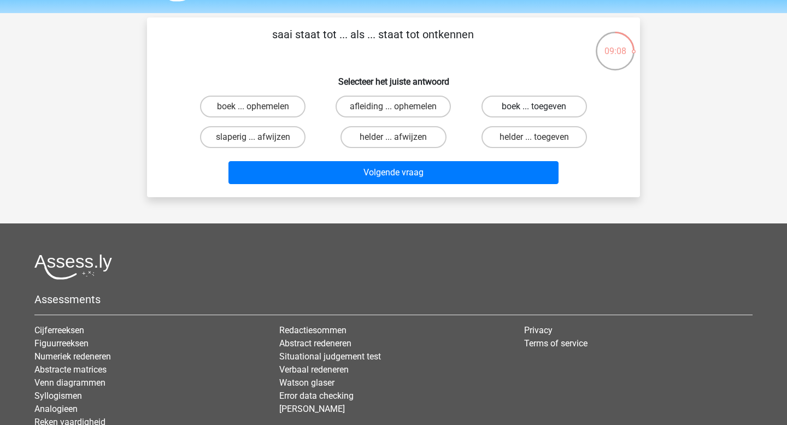
click at [557, 116] on label "boek ... toegeven" at bounding box center [534, 107] width 105 height 22
click at [541, 114] on input "boek ... toegeven" at bounding box center [537, 110] width 7 height 7
radio input "true"
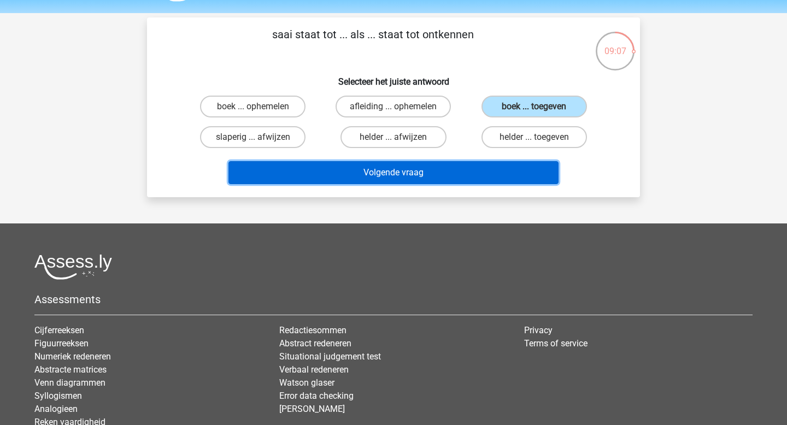
click at [526, 163] on button "Volgende vraag" at bounding box center [393, 172] width 331 height 23
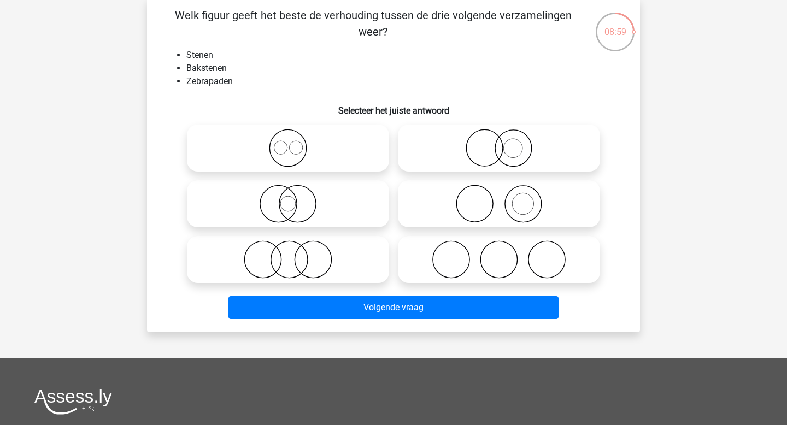
scroll to position [51, 0]
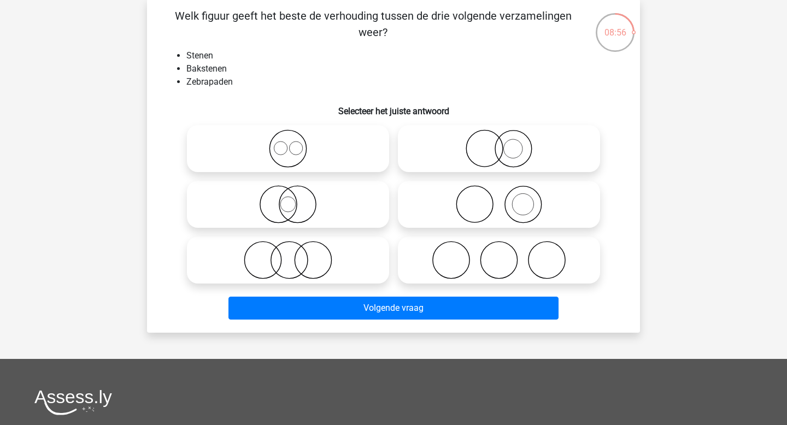
click at [476, 241] on label at bounding box center [499, 260] width 202 height 47
click at [499, 248] on input "radio" at bounding box center [502, 251] width 7 height 7
radio input "true"
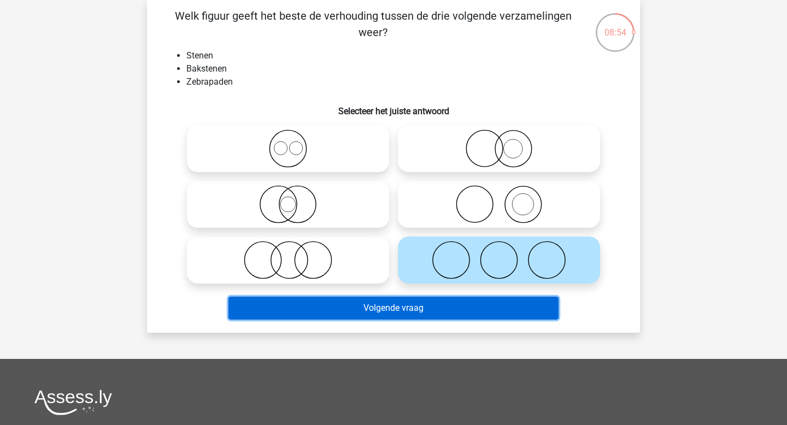
click at [485, 310] on button "Volgende vraag" at bounding box center [393, 308] width 331 height 23
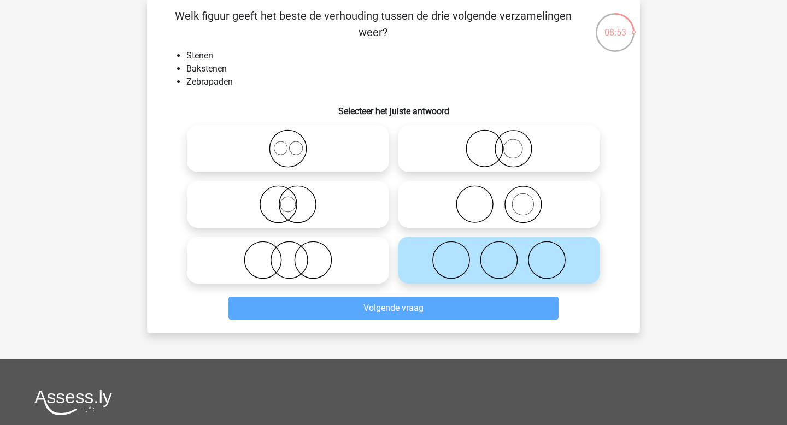
scroll to position [50, 0]
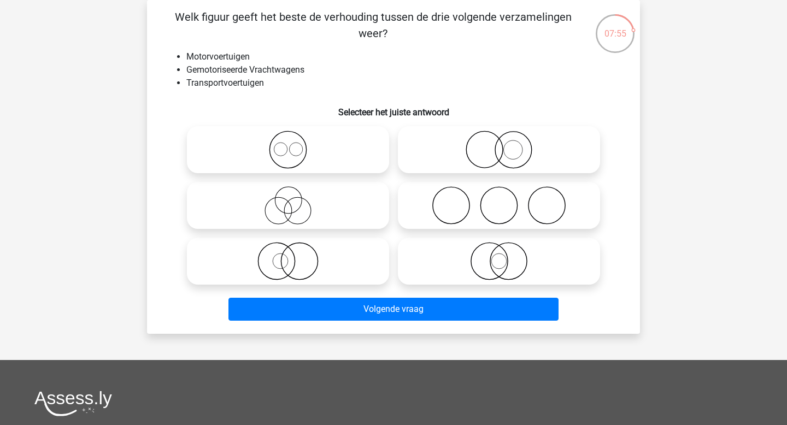
click at [287, 255] on icon at bounding box center [288, 261] width 194 height 38
click at [288, 255] on input "radio" at bounding box center [291, 252] width 7 height 7
radio input "true"
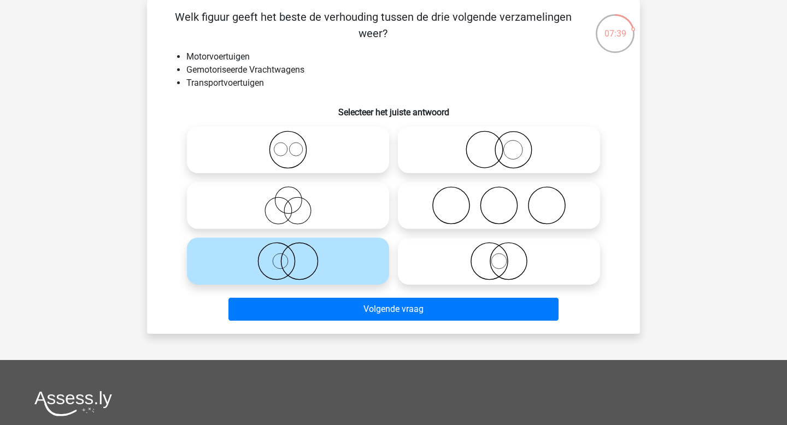
click at [509, 155] on icon at bounding box center [499, 150] width 194 height 38
click at [506, 144] on input "radio" at bounding box center [502, 140] width 7 height 7
radio input "true"
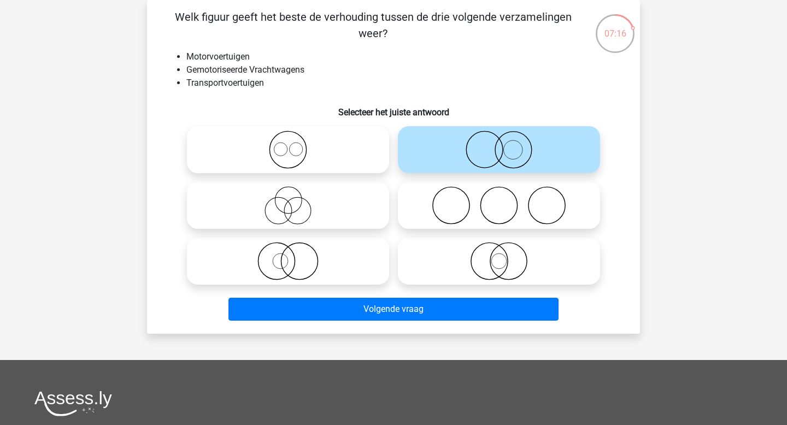
click at [522, 267] on icon at bounding box center [499, 261] width 194 height 38
click at [506, 256] on input "radio" at bounding box center [502, 252] width 7 height 7
radio input "true"
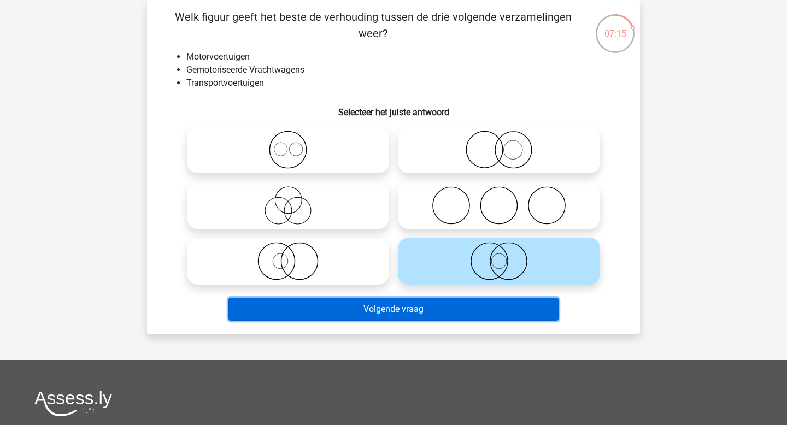
click at [507, 313] on button "Volgende vraag" at bounding box center [393, 309] width 331 height 23
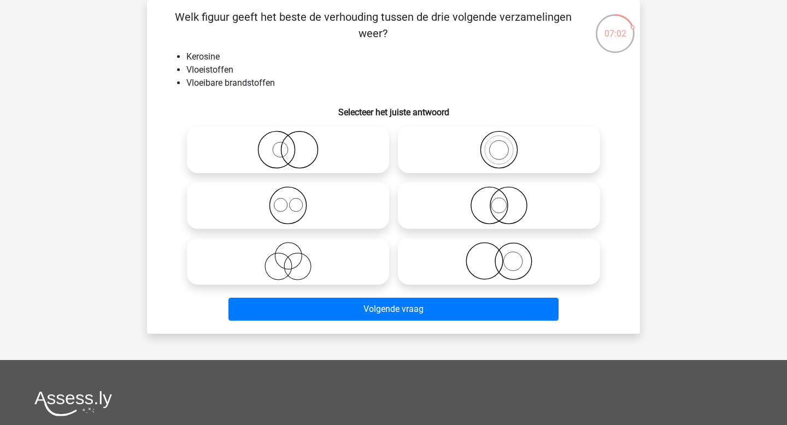
click at [502, 151] on icon at bounding box center [499, 150] width 194 height 38
click at [502, 144] on input "radio" at bounding box center [502, 140] width 7 height 7
radio input "true"
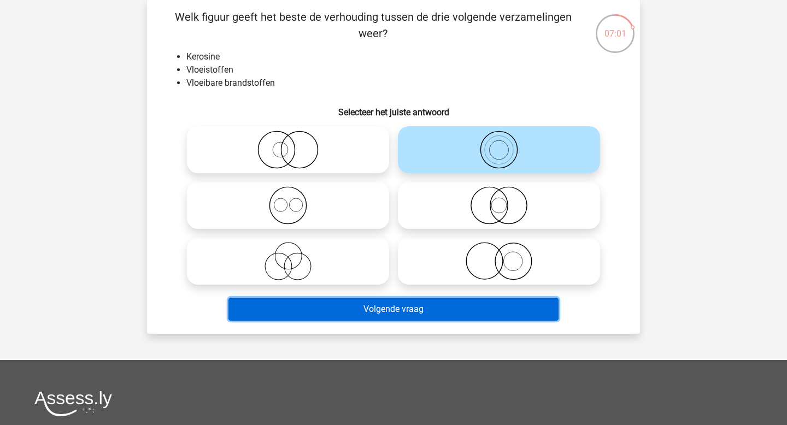
click at [490, 309] on button "Volgende vraag" at bounding box center [393, 309] width 331 height 23
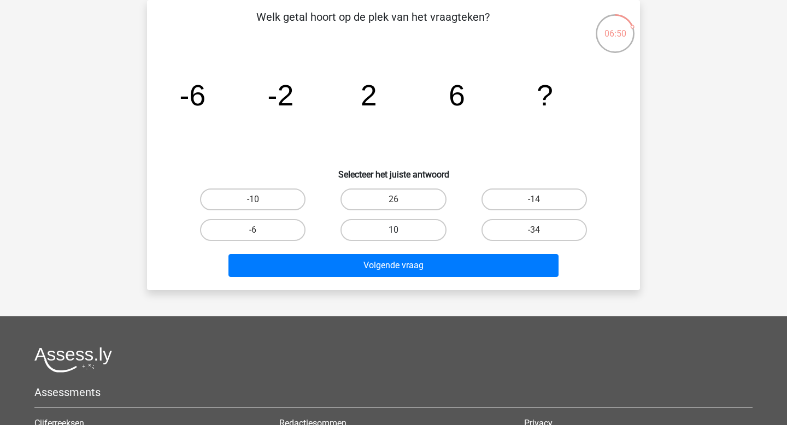
click at [419, 229] on label "10" at bounding box center [393, 230] width 105 height 22
click at [401, 230] on input "10" at bounding box center [397, 233] width 7 height 7
radio input "true"
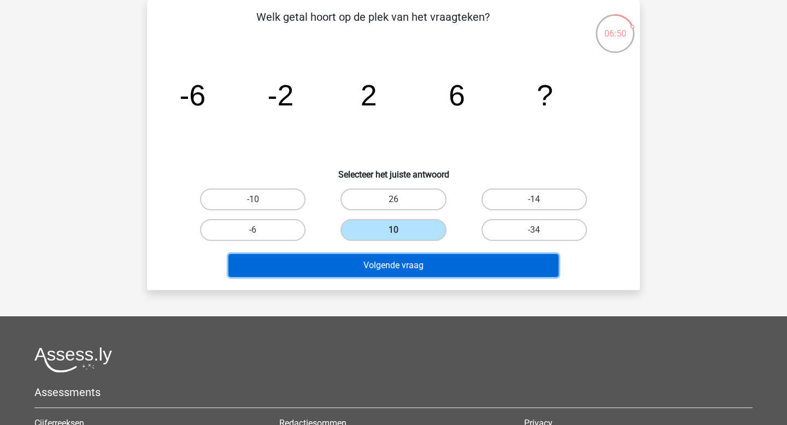
click at [430, 270] on button "Volgende vraag" at bounding box center [393, 265] width 331 height 23
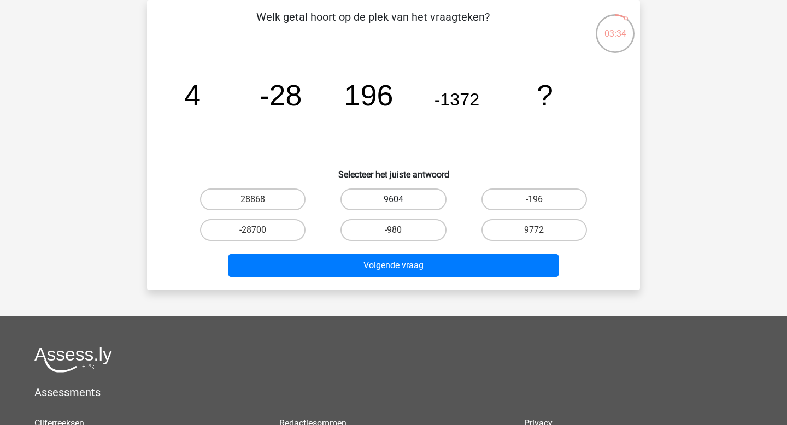
click at [382, 203] on label "9604" at bounding box center [393, 200] width 105 height 22
click at [394, 203] on input "9604" at bounding box center [397, 203] width 7 height 7
radio input "true"
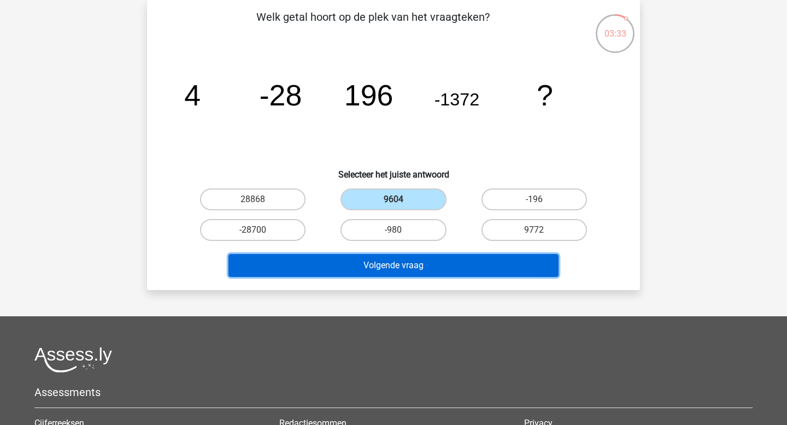
click at [412, 265] on button "Volgende vraag" at bounding box center [393, 265] width 331 height 23
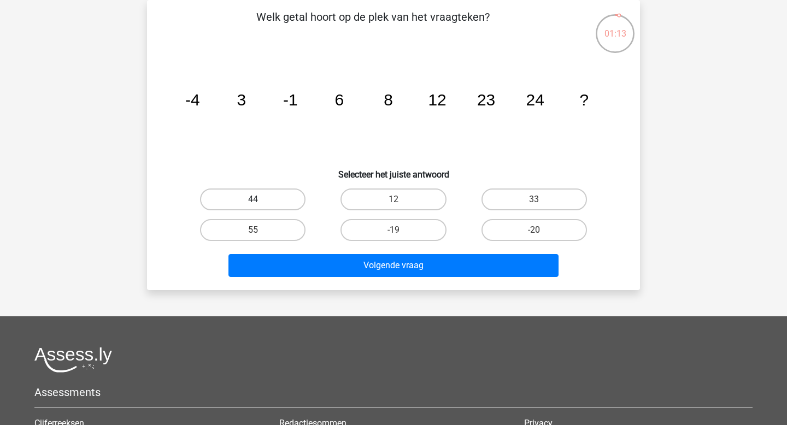
click at [277, 196] on label "44" at bounding box center [252, 200] width 105 height 22
click at [260, 200] on input "44" at bounding box center [256, 203] width 7 height 7
radio input "true"
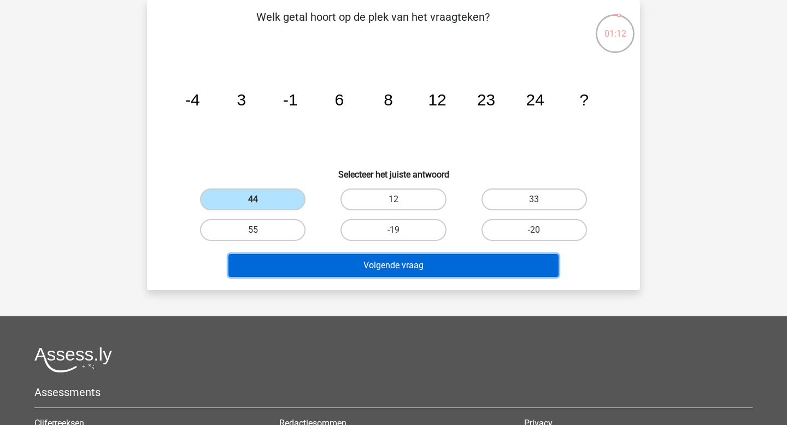
click at [362, 266] on button "Volgende vraag" at bounding box center [393, 265] width 331 height 23
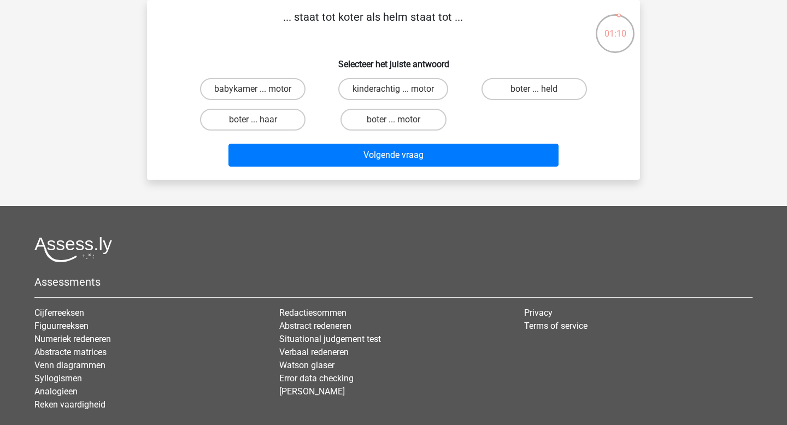
scroll to position [0, 0]
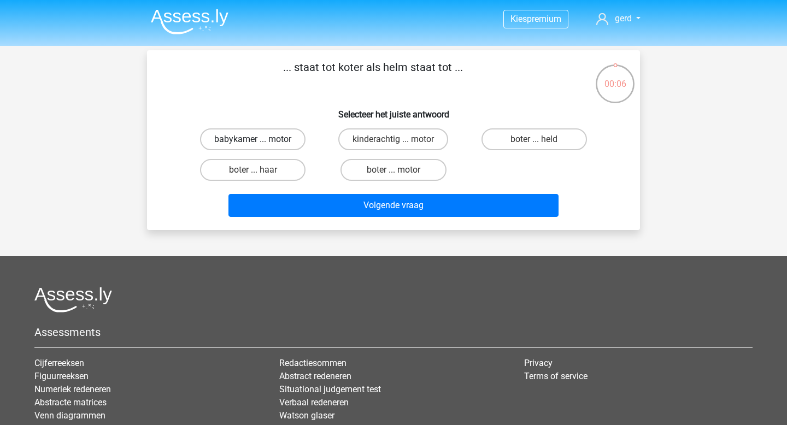
click at [280, 138] on label "babykamer ... motor" at bounding box center [252, 139] width 105 height 22
click at [260, 139] on input "babykamer ... motor" at bounding box center [256, 142] width 7 height 7
radio input "true"
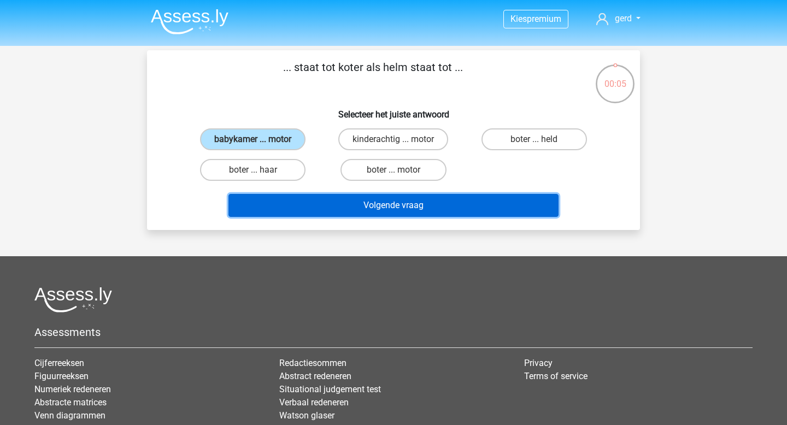
click at [360, 205] on button "Volgende vraag" at bounding box center [393, 205] width 331 height 23
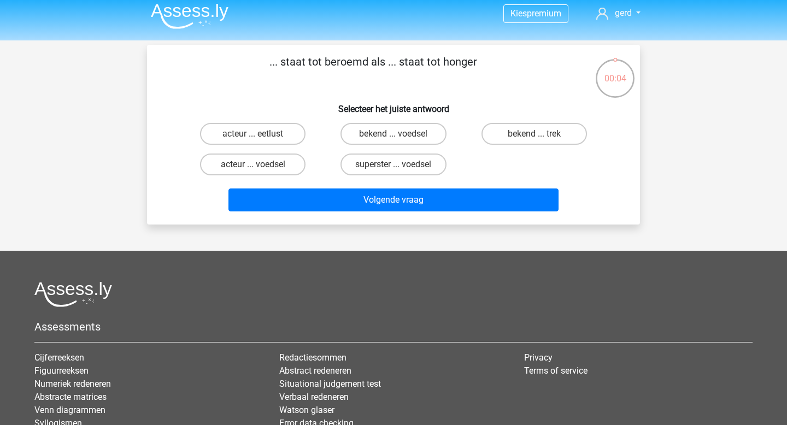
scroll to position [7, 0]
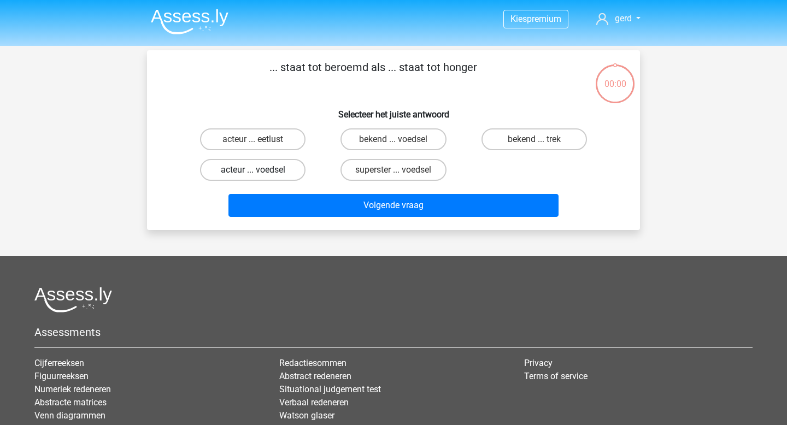
scroll to position [7, 0]
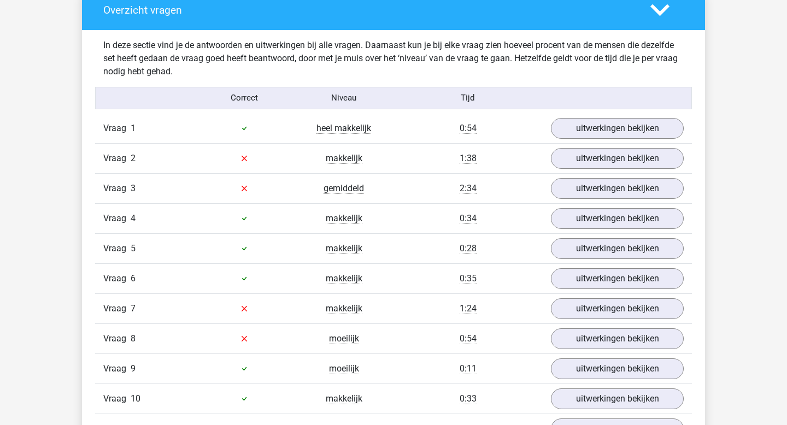
scroll to position [1135, 0]
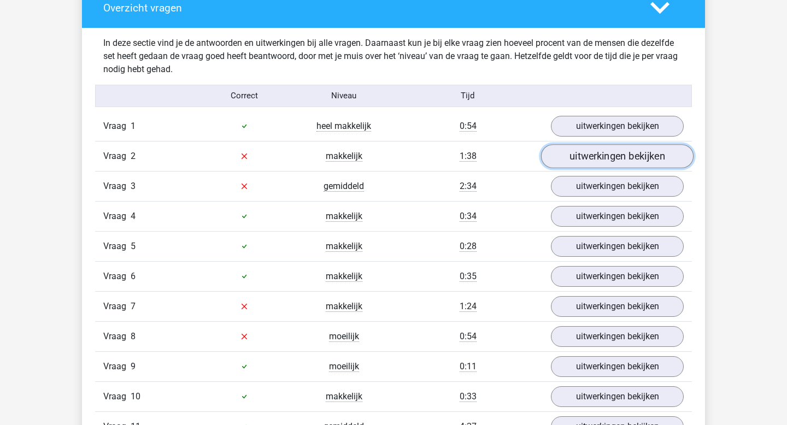
click at [596, 156] on link "uitwerkingen bekijken" at bounding box center [617, 156] width 153 height 24
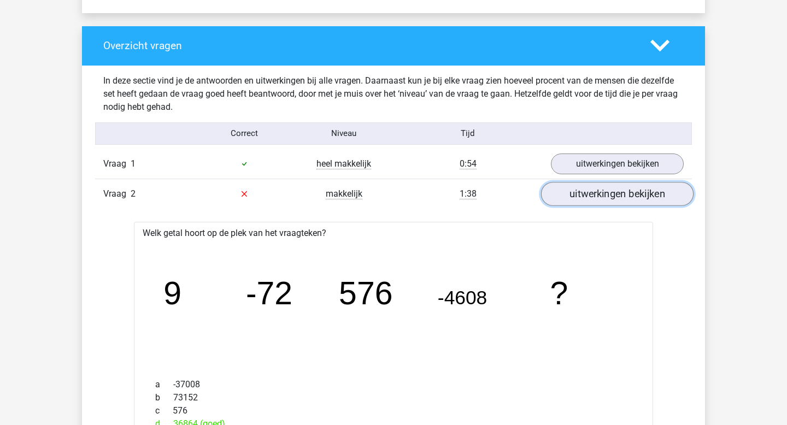
scroll to position [1085, 0]
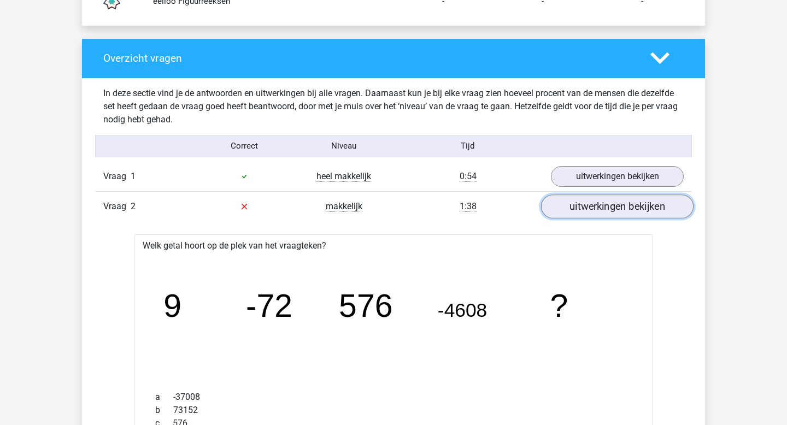
click at [618, 204] on link "uitwerkingen bekijken" at bounding box center [617, 207] width 153 height 24
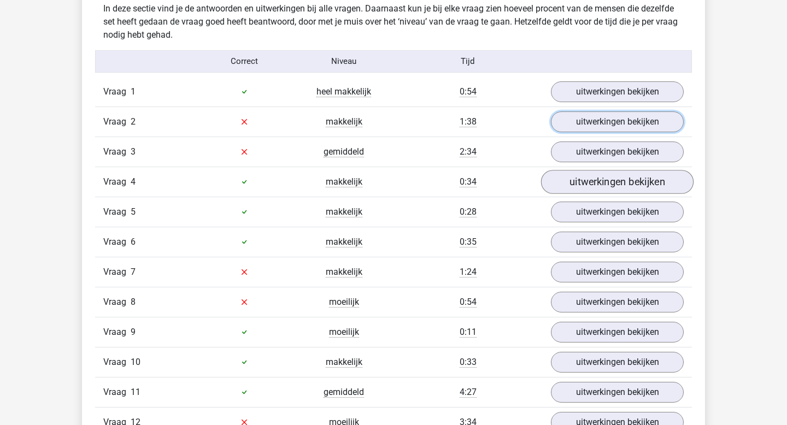
scroll to position [1177, 0]
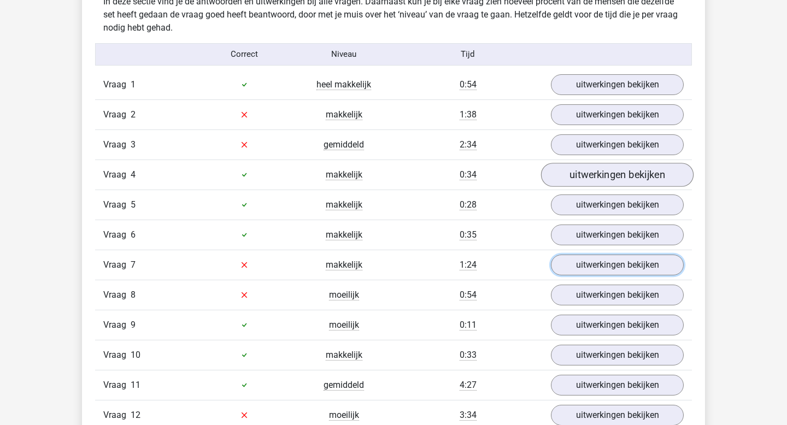
click at [629, 265] on link "uitwerkingen bekijken" at bounding box center [617, 265] width 133 height 21
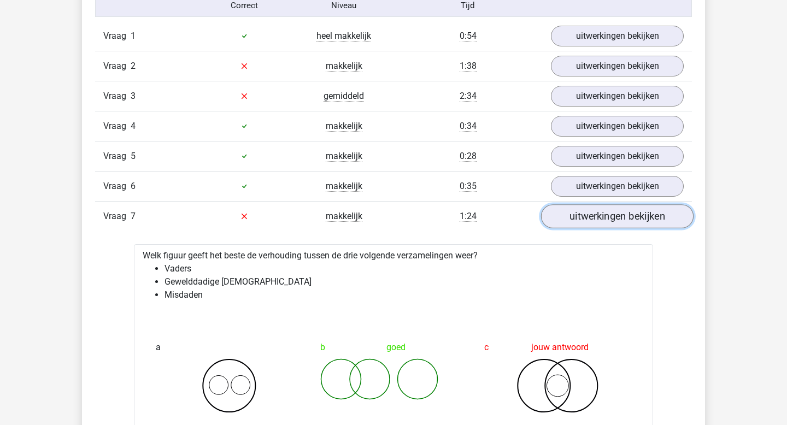
scroll to position [1219, 0]
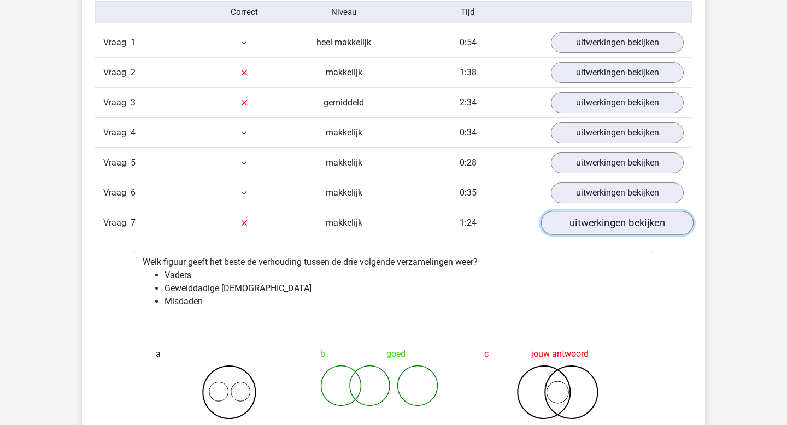
click at [611, 225] on link "uitwerkingen bekijken" at bounding box center [617, 223] width 153 height 24
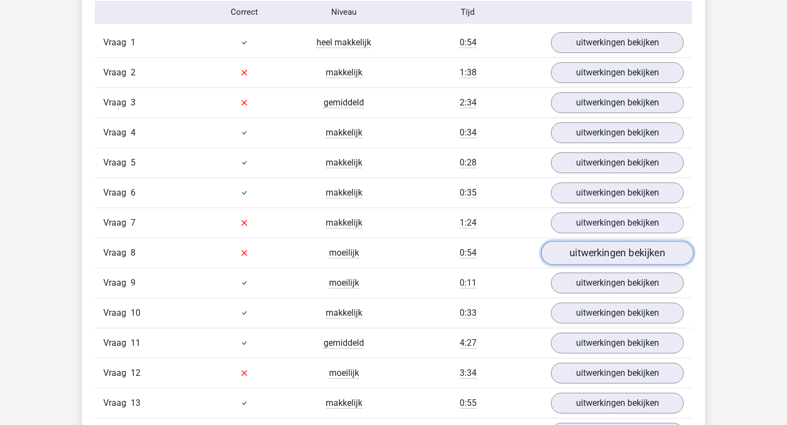
click at [611, 251] on link "uitwerkingen bekijken" at bounding box center [617, 253] width 153 height 24
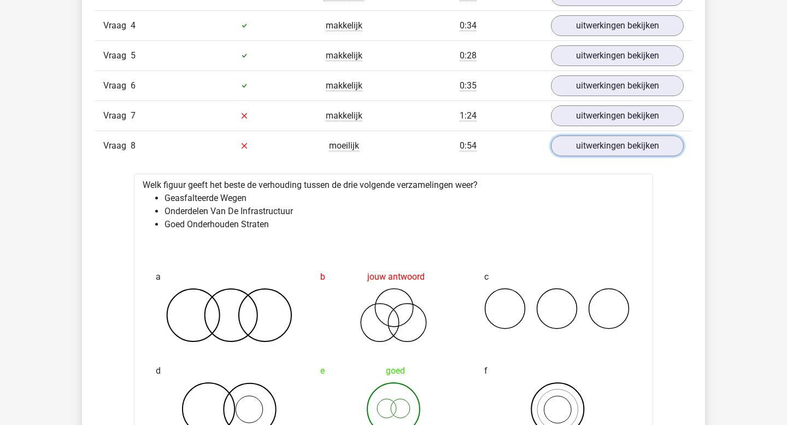
scroll to position [1327, 0]
click at [607, 147] on link "uitwerkingen bekijken" at bounding box center [617, 145] width 153 height 24
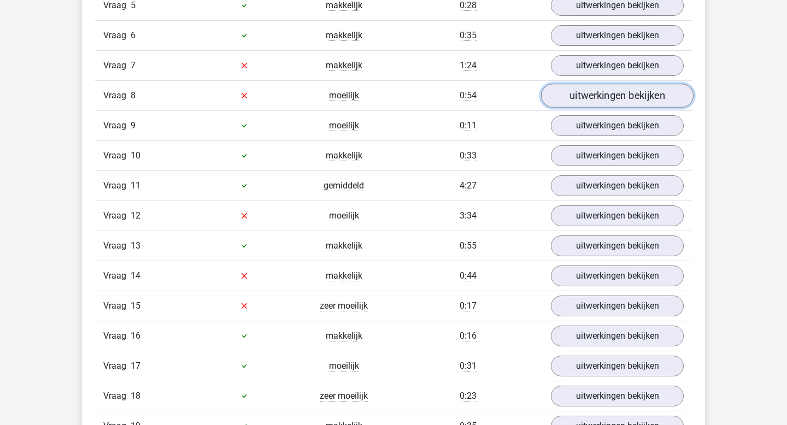
scroll to position [1386, 0]
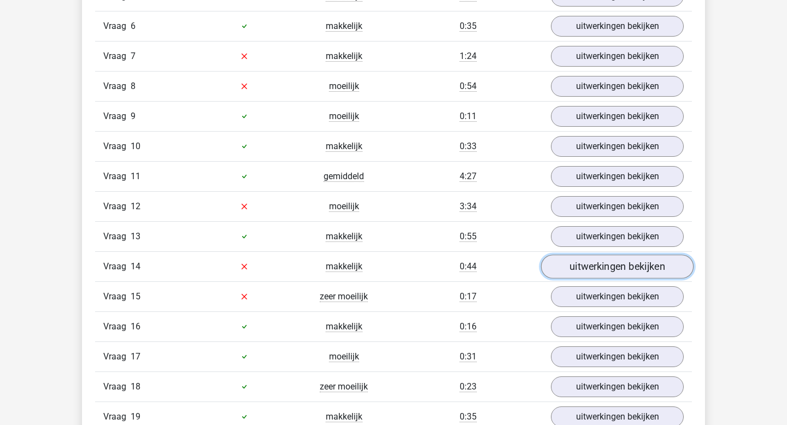
click at [629, 267] on link "uitwerkingen bekijken" at bounding box center [617, 267] width 153 height 24
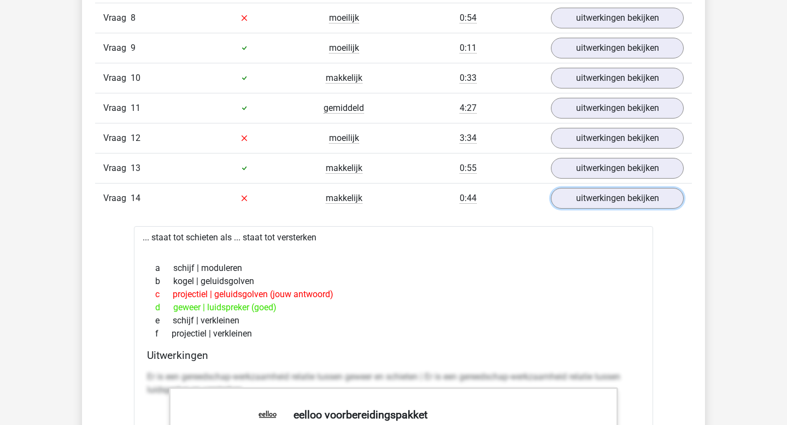
scroll to position [1455, 0]
click at [615, 199] on link "uitwerkingen bekijken" at bounding box center [617, 198] width 153 height 24
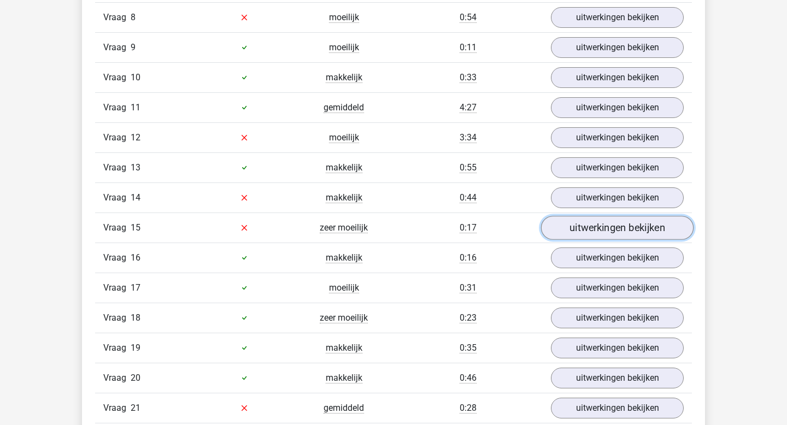
click at [618, 228] on link "uitwerkingen bekijken" at bounding box center [617, 228] width 153 height 24
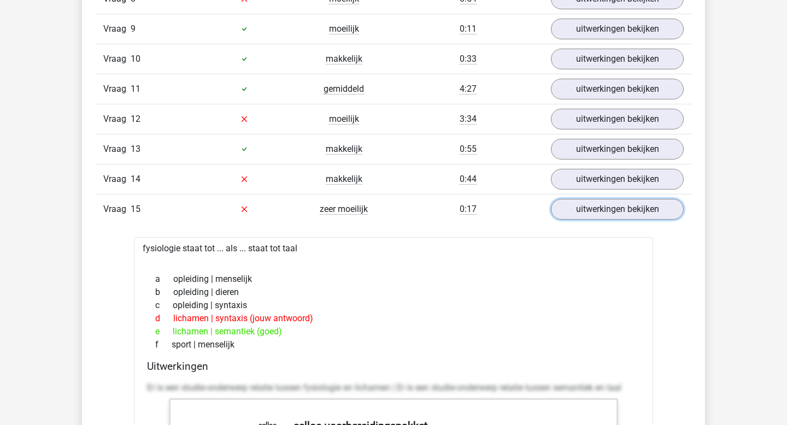
scroll to position [1474, 0]
click at [624, 212] on link "uitwerkingen bekijken" at bounding box center [617, 209] width 153 height 24
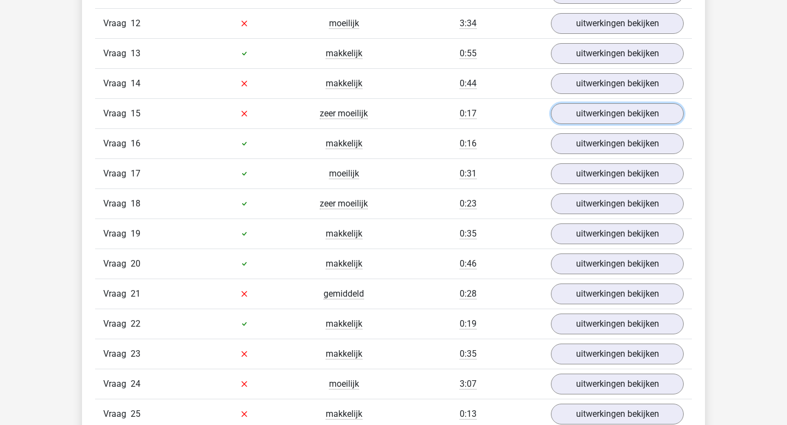
scroll to position [1572, 0]
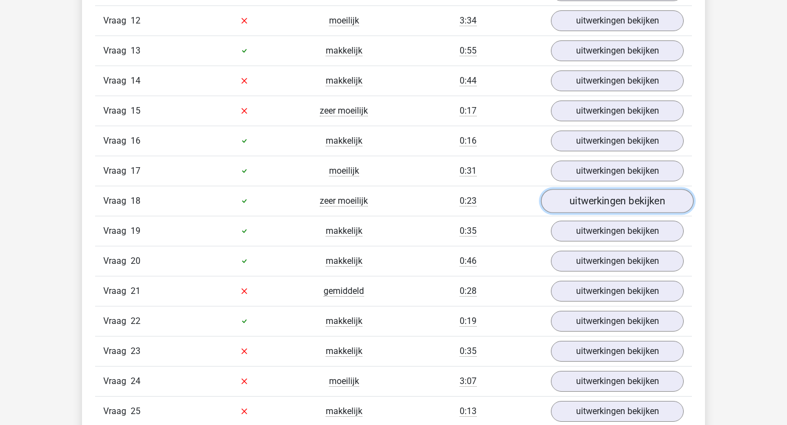
click at [610, 201] on link "uitwerkingen bekijken" at bounding box center [617, 201] width 153 height 24
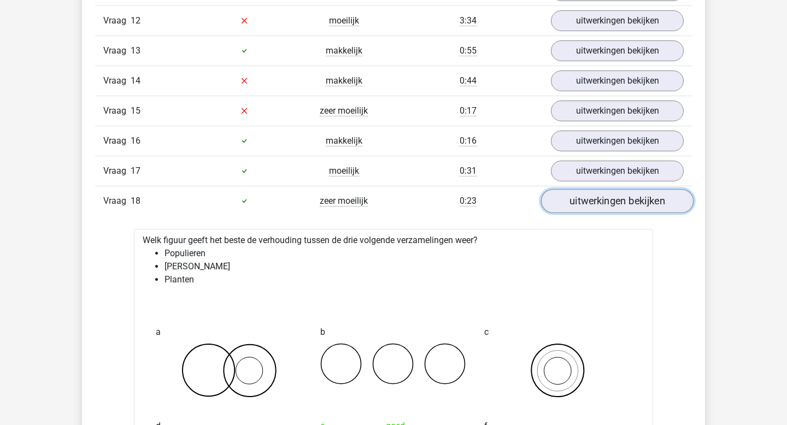
click at [610, 201] on link "uitwerkingen bekijken" at bounding box center [617, 201] width 153 height 24
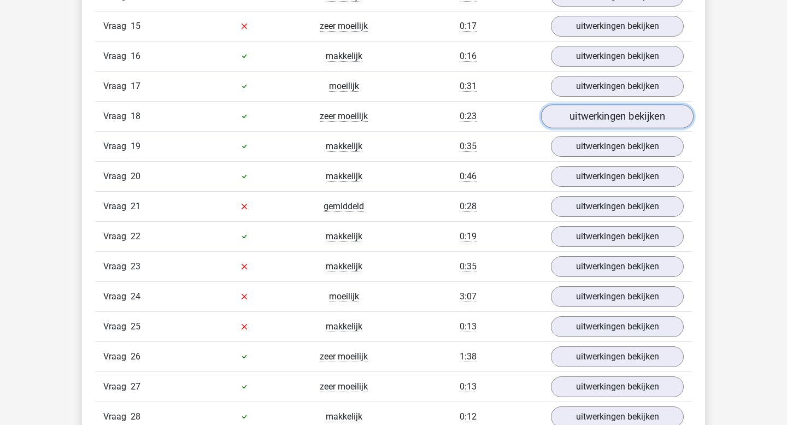
scroll to position [1657, 0]
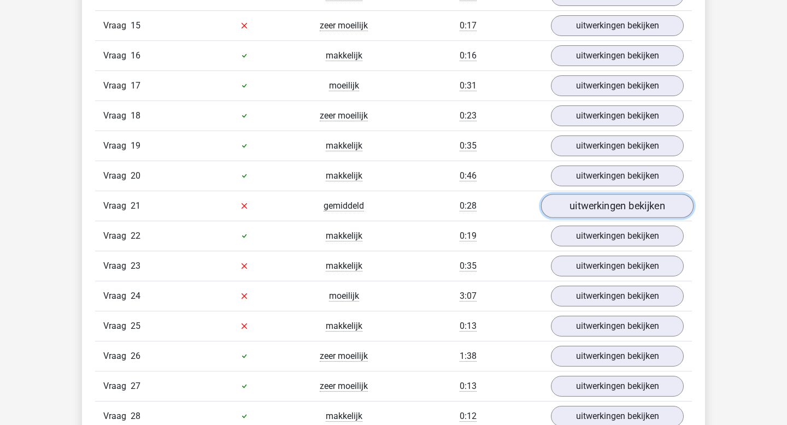
click at [610, 202] on link "uitwerkingen bekijken" at bounding box center [617, 206] width 153 height 24
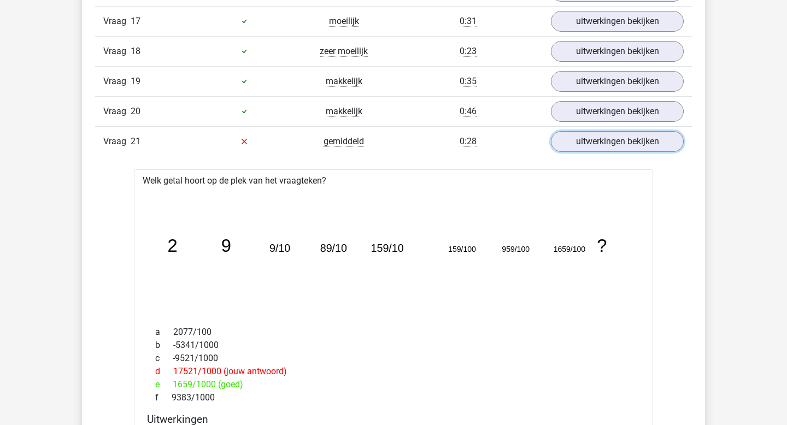
scroll to position [1720, 0]
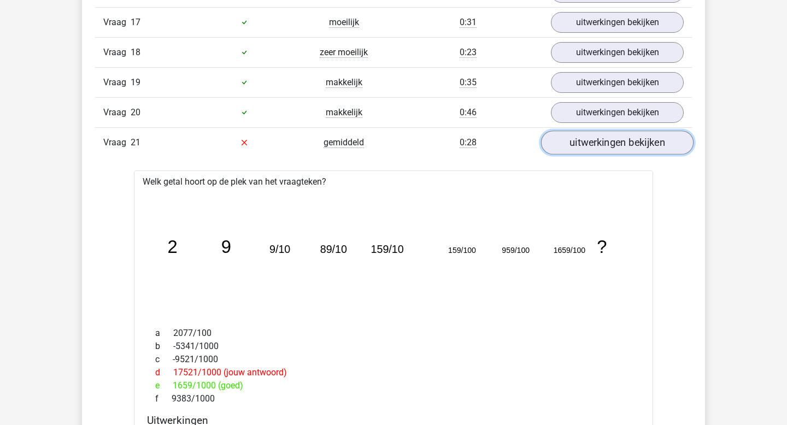
click at [600, 144] on link "uitwerkingen bekijken" at bounding box center [617, 143] width 153 height 24
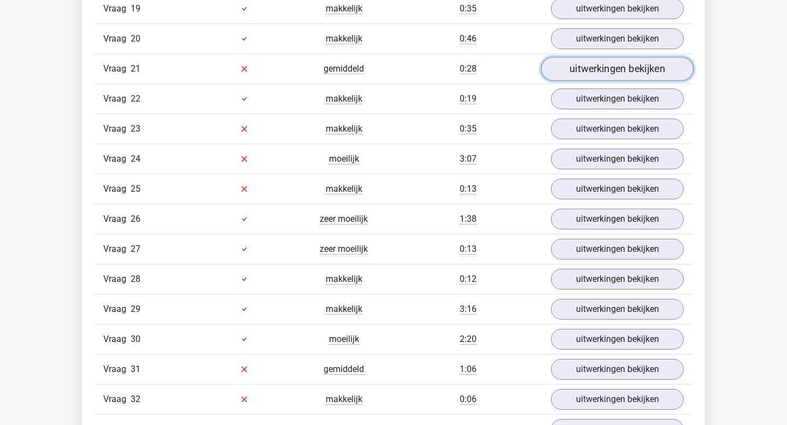
scroll to position [1798, 0]
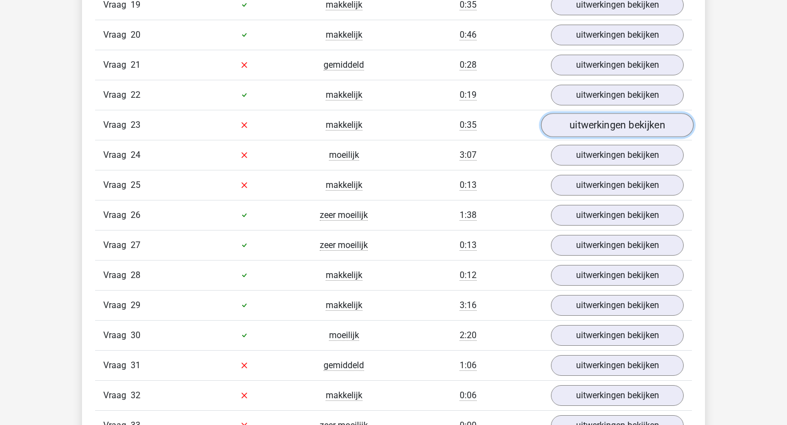
click at [601, 123] on link "uitwerkingen bekijken" at bounding box center [617, 125] width 153 height 24
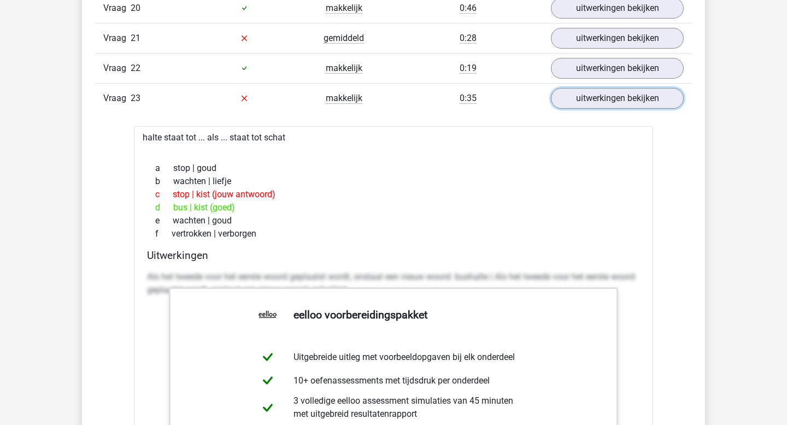
scroll to position [1825, 0]
click at [608, 96] on link "uitwerkingen bekijken" at bounding box center [617, 98] width 153 height 24
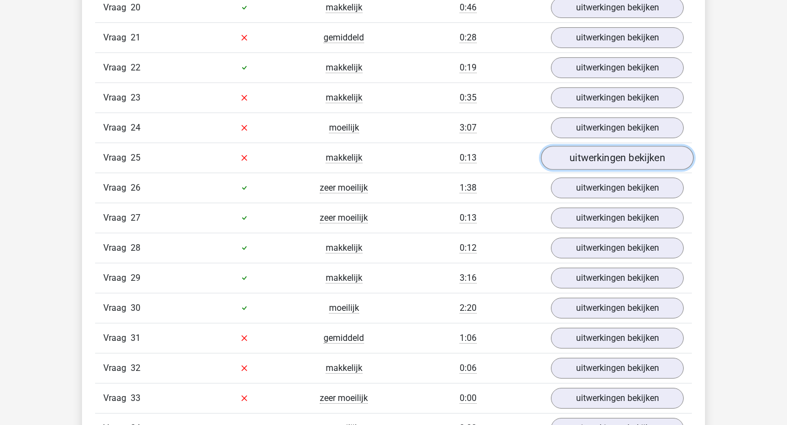
click at [610, 153] on link "uitwerkingen bekijken" at bounding box center [617, 158] width 153 height 24
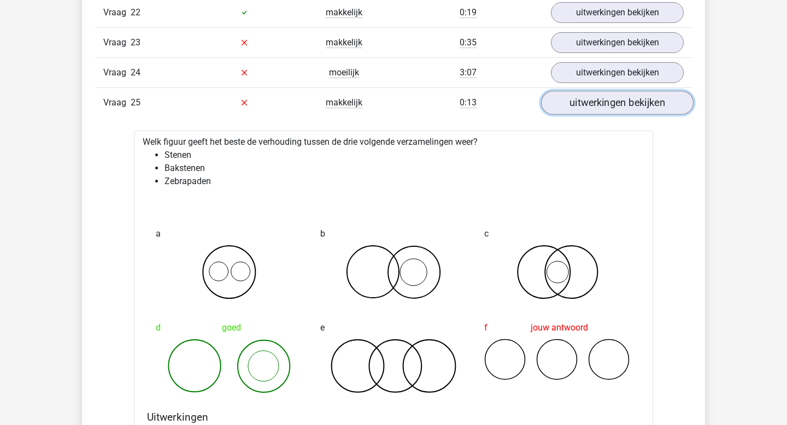
scroll to position [1882, 0]
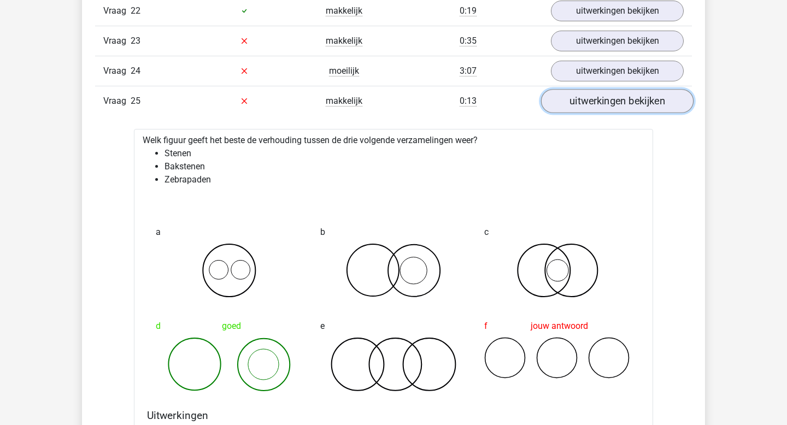
click at [628, 93] on link "uitwerkingen bekijken" at bounding box center [617, 101] width 153 height 24
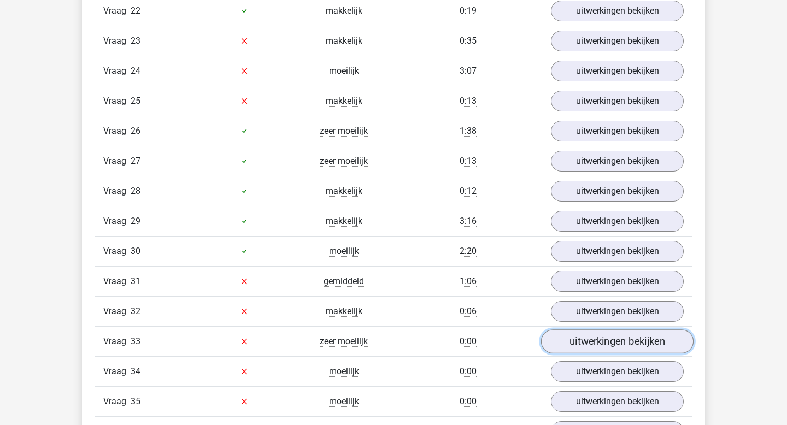
click at [614, 340] on link "uitwerkingen bekijken" at bounding box center [617, 342] width 153 height 24
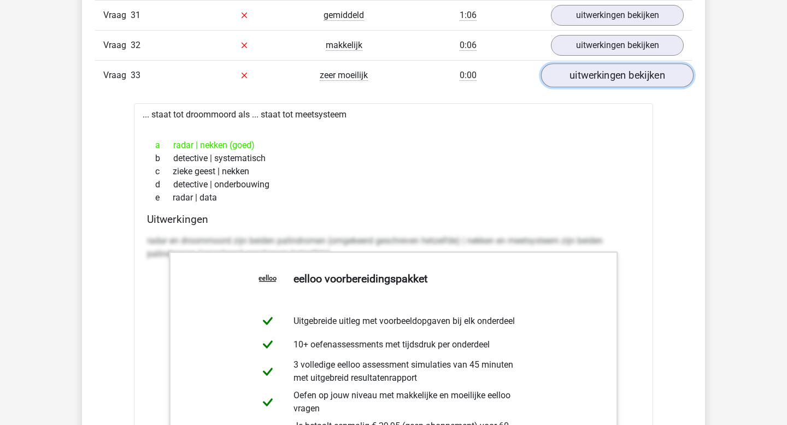
scroll to position [2053, 0]
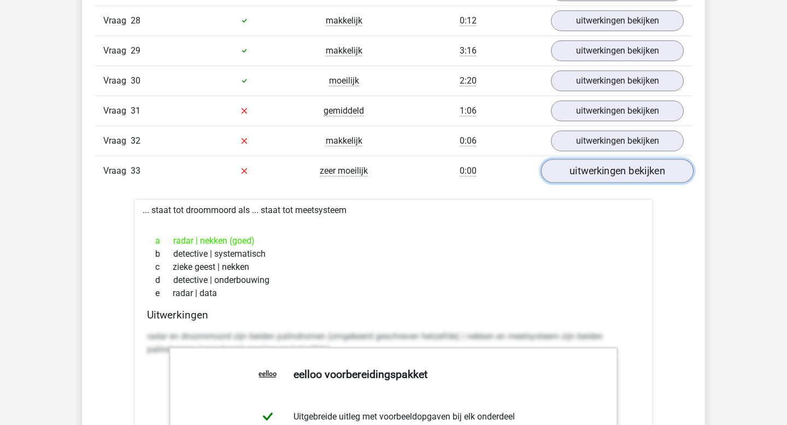
click at [608, 166] on link "uitwerkingen bekijken" at bounding box center [617, 171] width 153 height 24
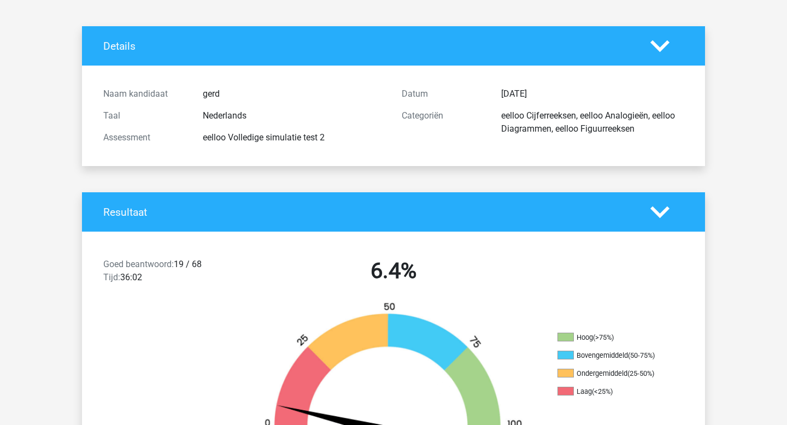
scroll to position [0, 0]
